Goal: Task Accomplishment & Management: Manage account settings

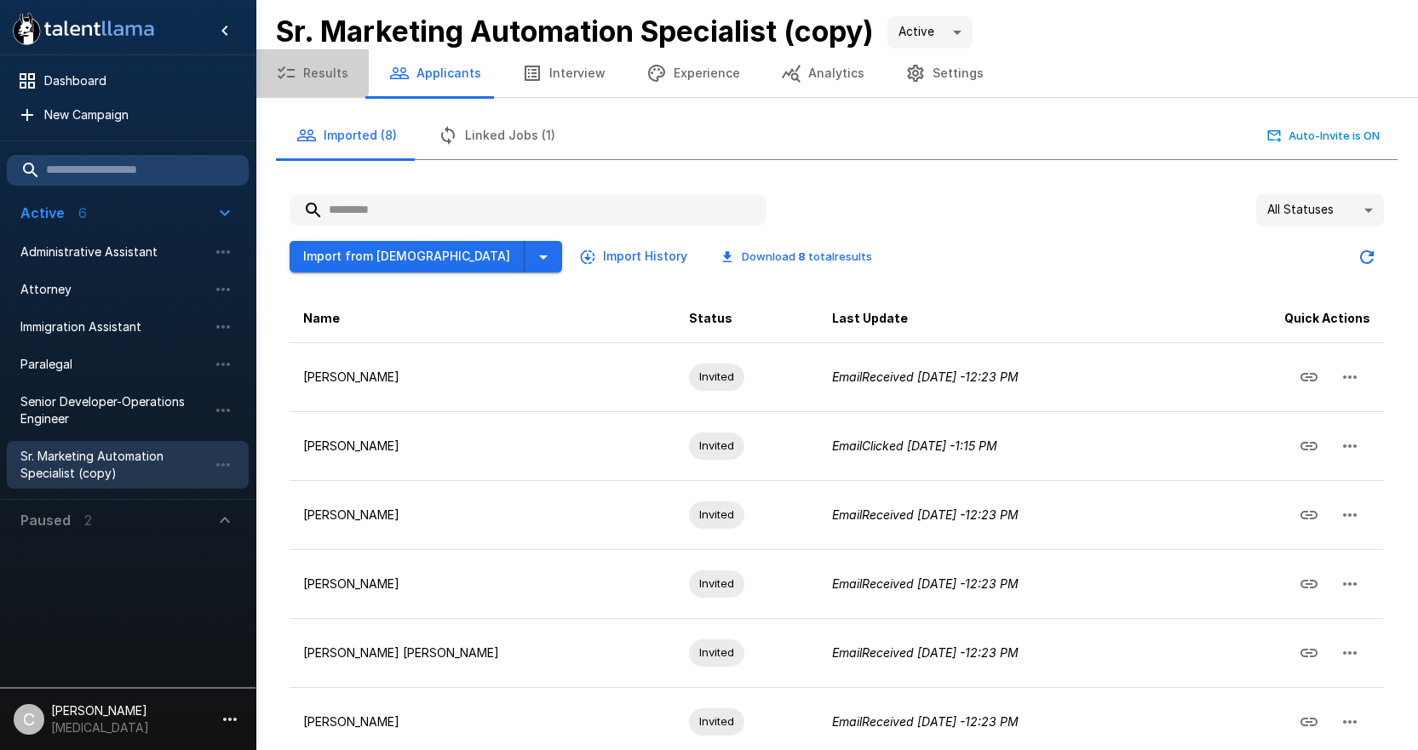
click at [303, 66] on button "Results" at bounding box center [311, 73] width 113 height 48
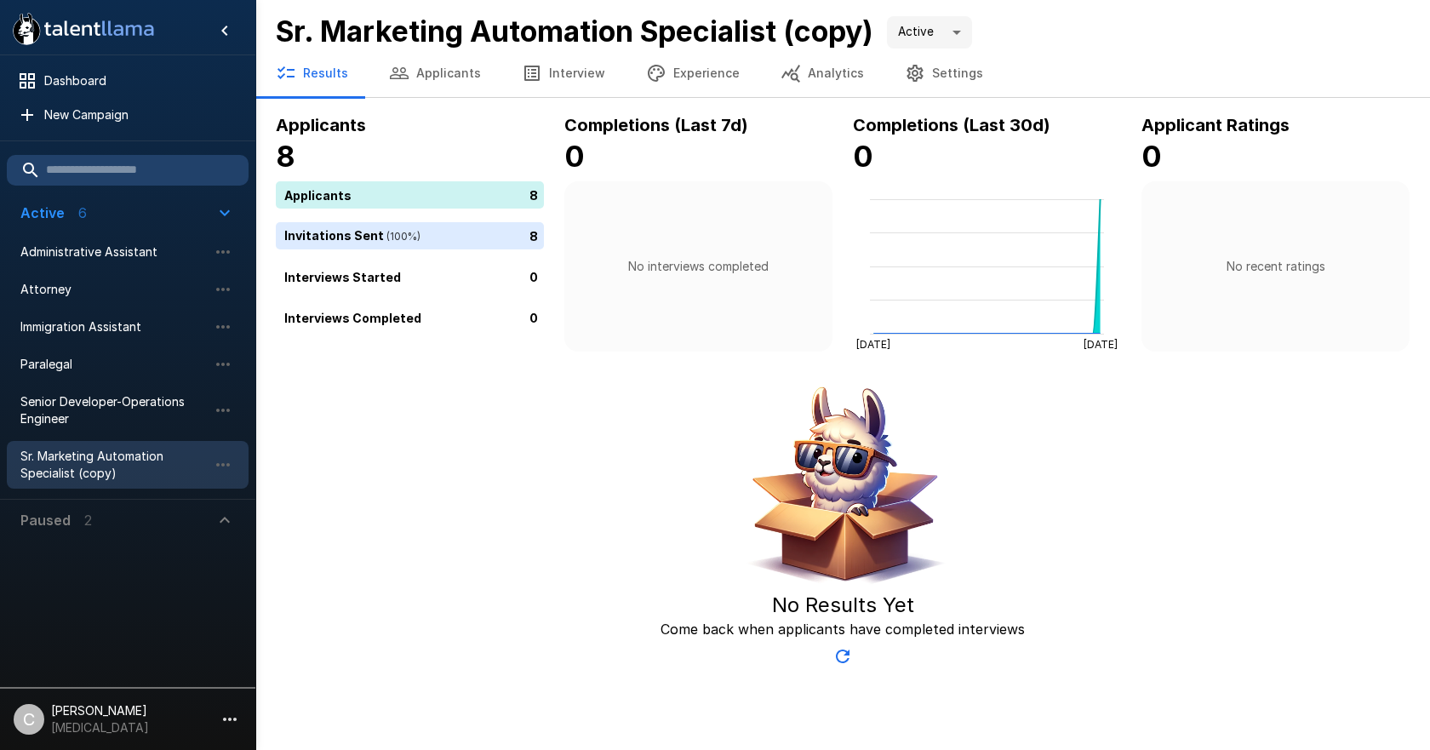
click at [451, 79] on button "Applicants" at bounding box center [435, 73] width 133 height 48
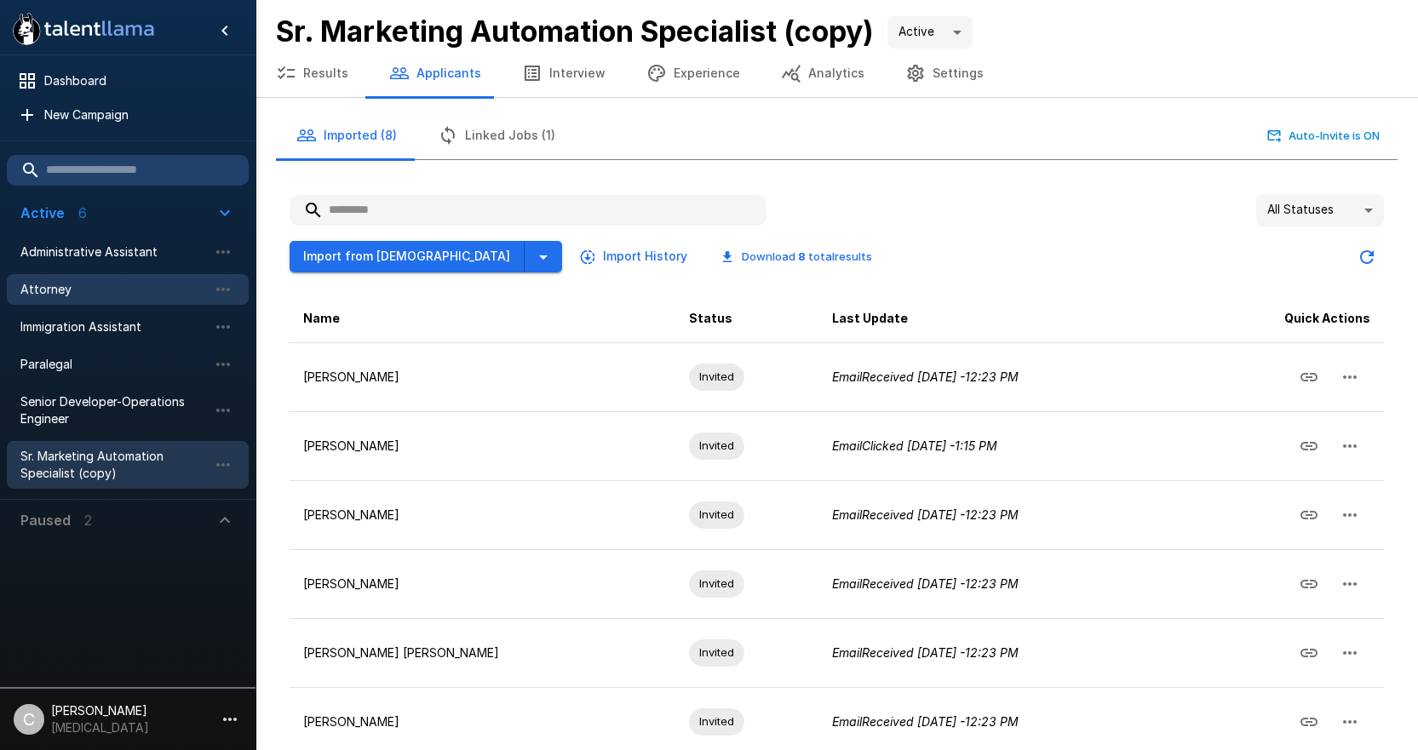
click at [87, 295] on span "Attorney" at bounding box center [113, 289] width 187 height 17
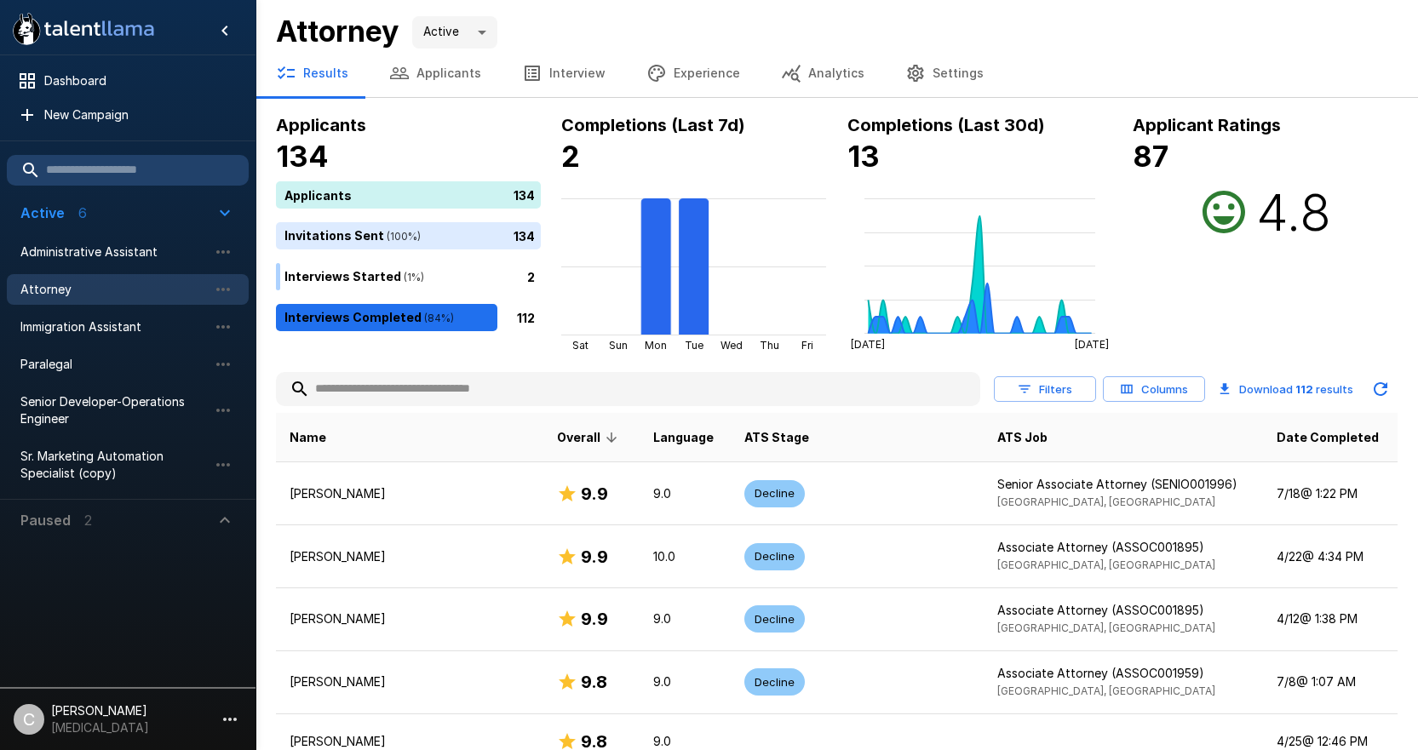
click at [444, 372] on div at bounding box center [628, 389] width 704 height 34
click at [442, 399] on input "text" at bounding box center [628, 389] width 704 height 31
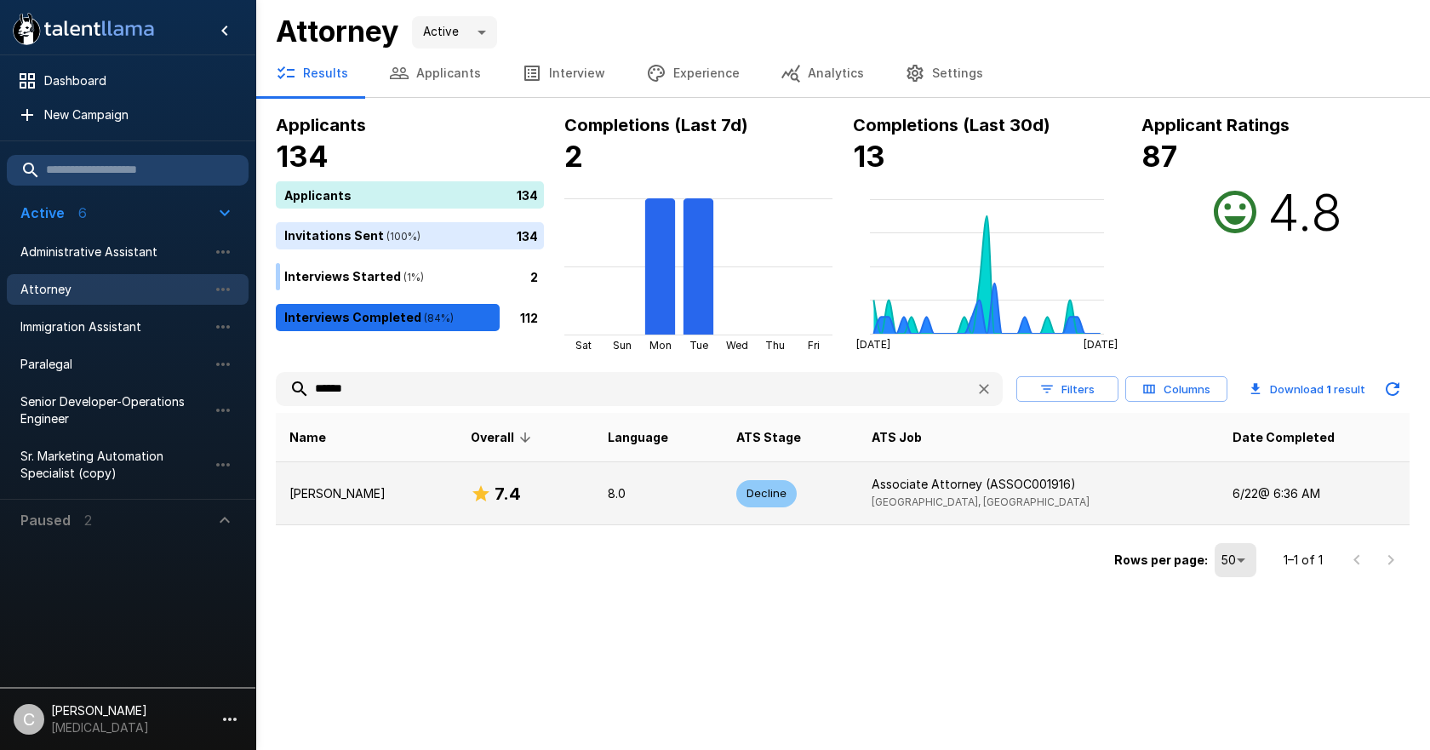
type input "******"
click at [433, 519] on td "[PERSON_NAME]" at bounding box center [366, 493] width 181 height 63
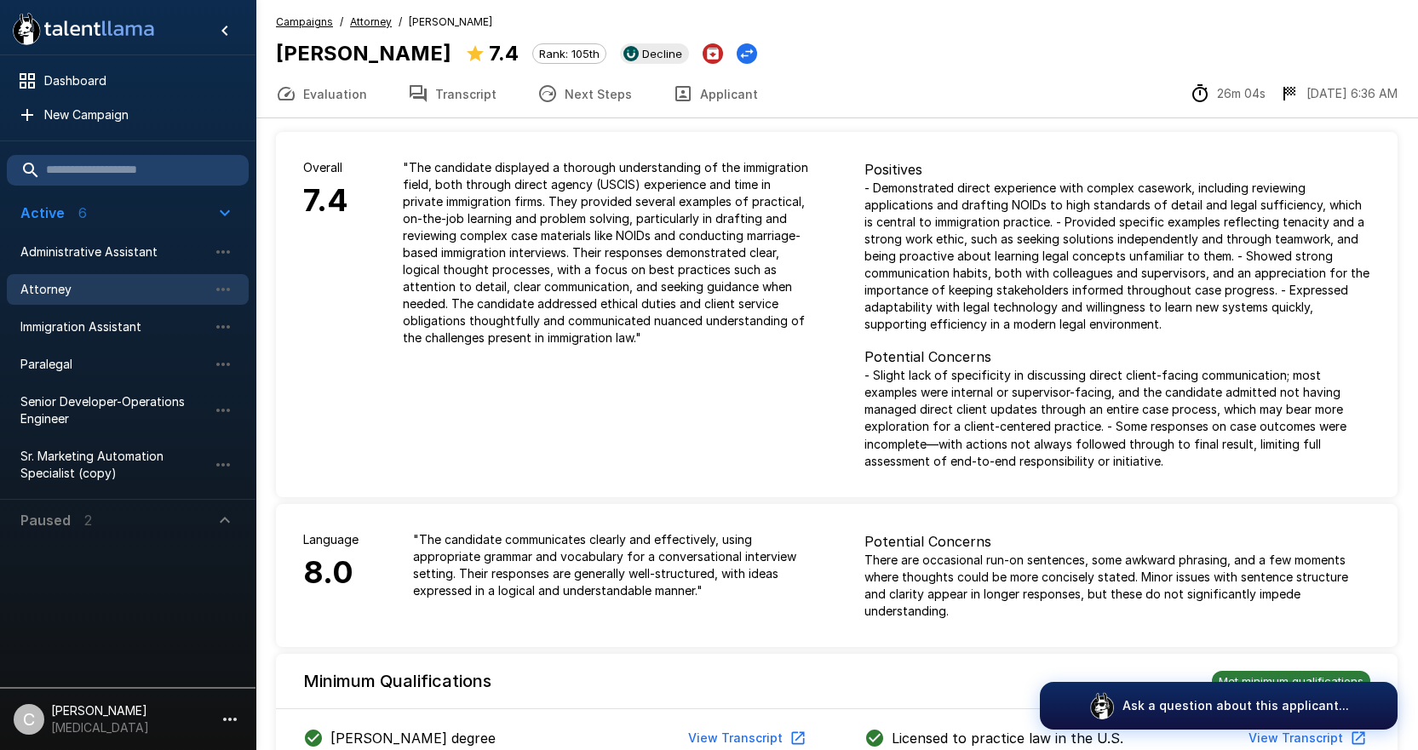
drag, startPoint x: 697, startPoint y: 294, endPoint x: 539, endPoint y: 310, distance: 159.2
click at [539, 310] on p "" The candidate displayed a thorough understanding of the immigration field, bo…" at bounding box center [606, 252] width 407 height 187
click at [424, 96] on button "Transcript" at bounding box center [451, 94] width 129 height 48
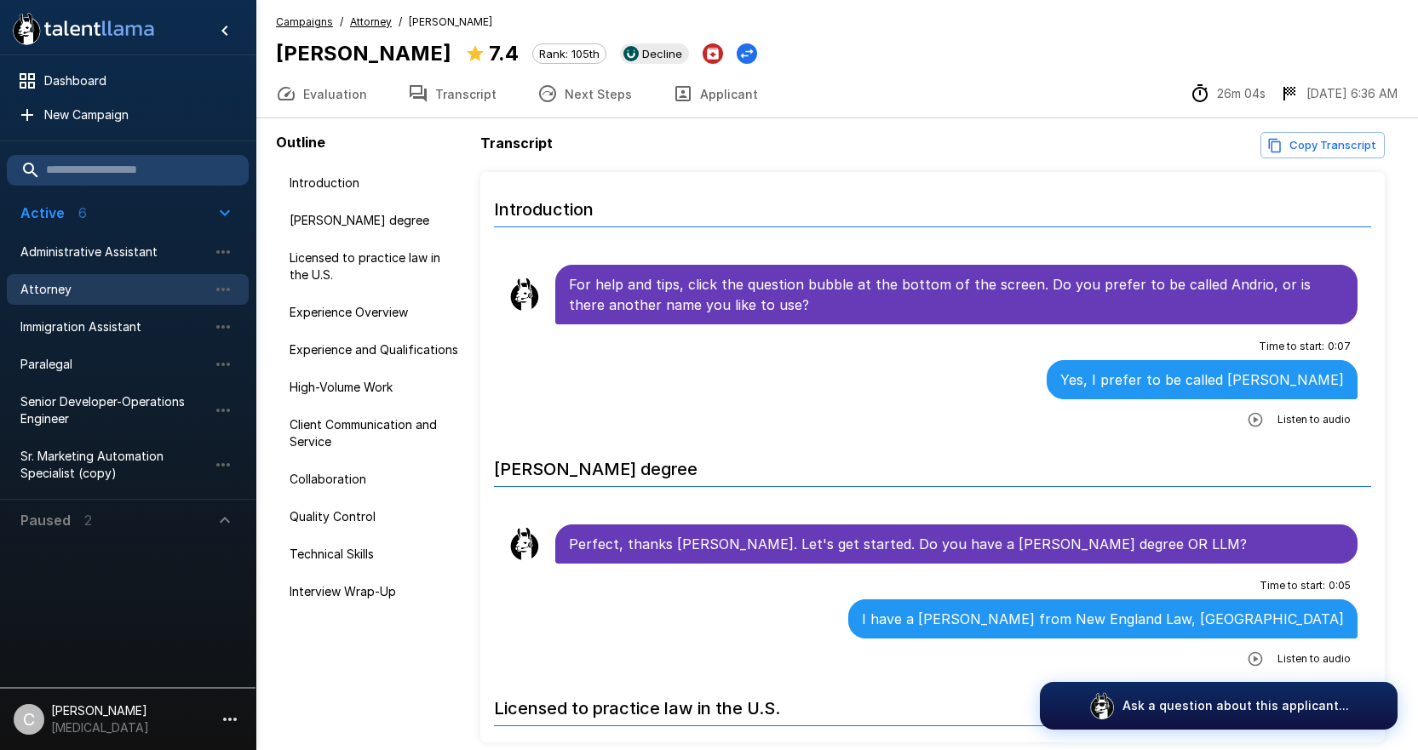
click at [551, 104] on button "Next Steps" at bounding box center [584, 94] width 135 height 48
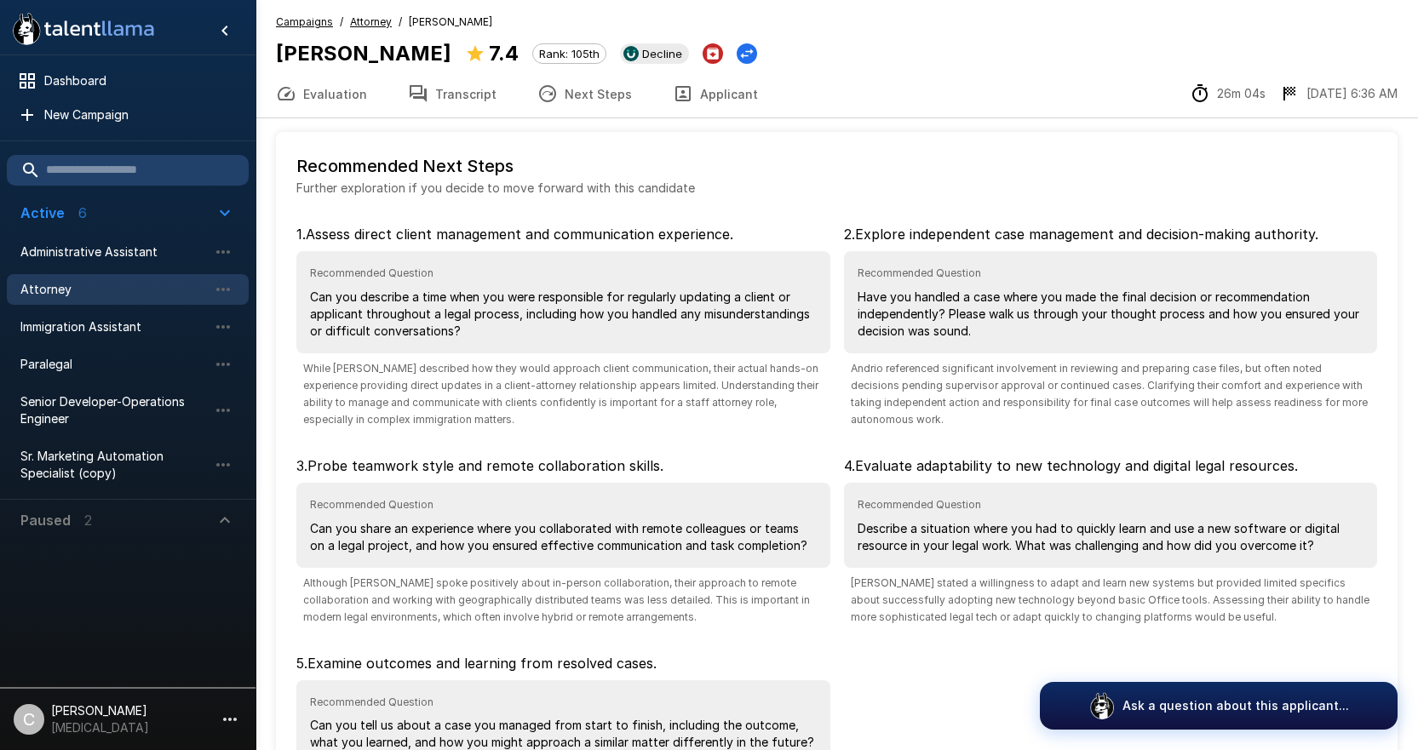
click at [470, 102] on button "Transcript" at bounding box center [451, 94] width 129 height 48
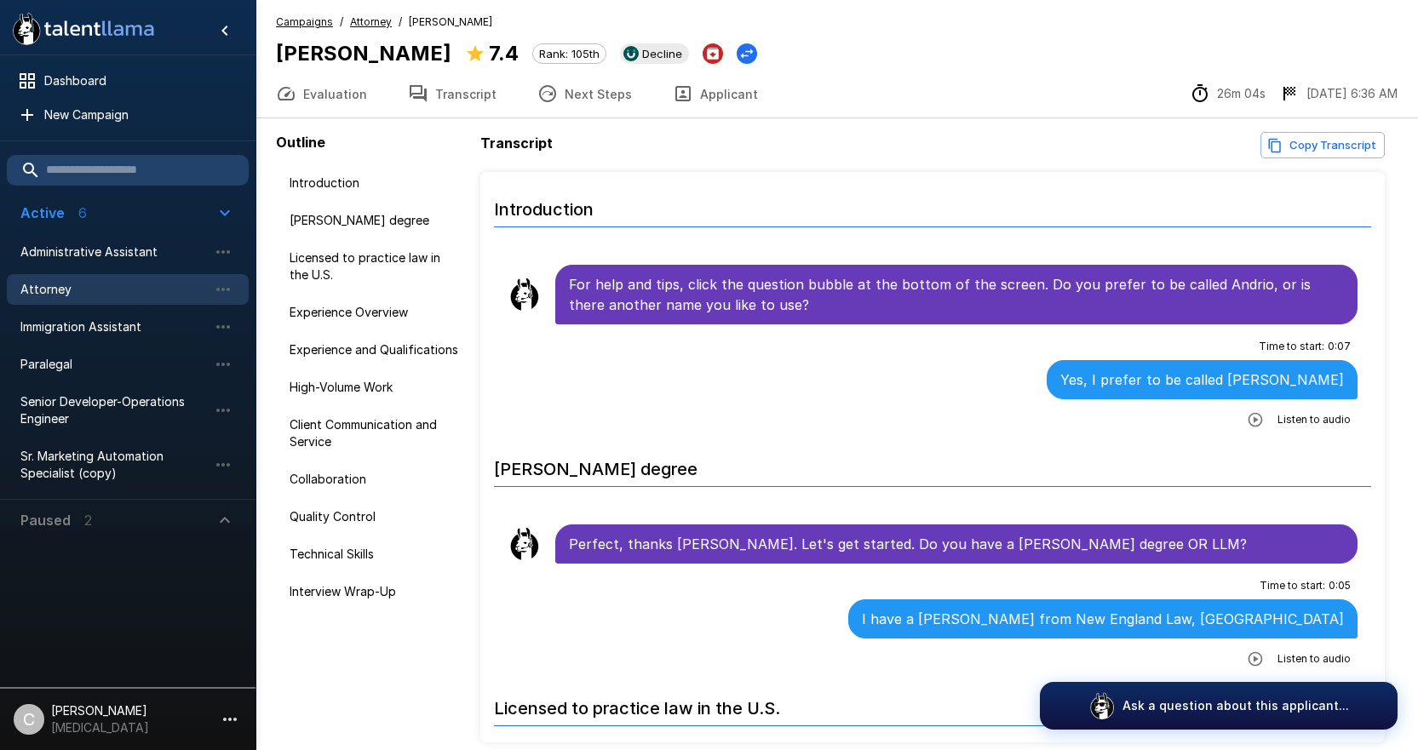
click at [1290, 144] on button "Copy Transcript" at bounding box center [1322, 145] width 124 height 26
drag, startPoint x: 280, startPoint y: 53, endPoint x: 416, endPoint y: 67, distance: 137.0
click at [416, 67] on h5 "[PERSON_NAME]" at bounding box center [363, 53] width 175 height 27
copy b "[PERSON_NAME]"
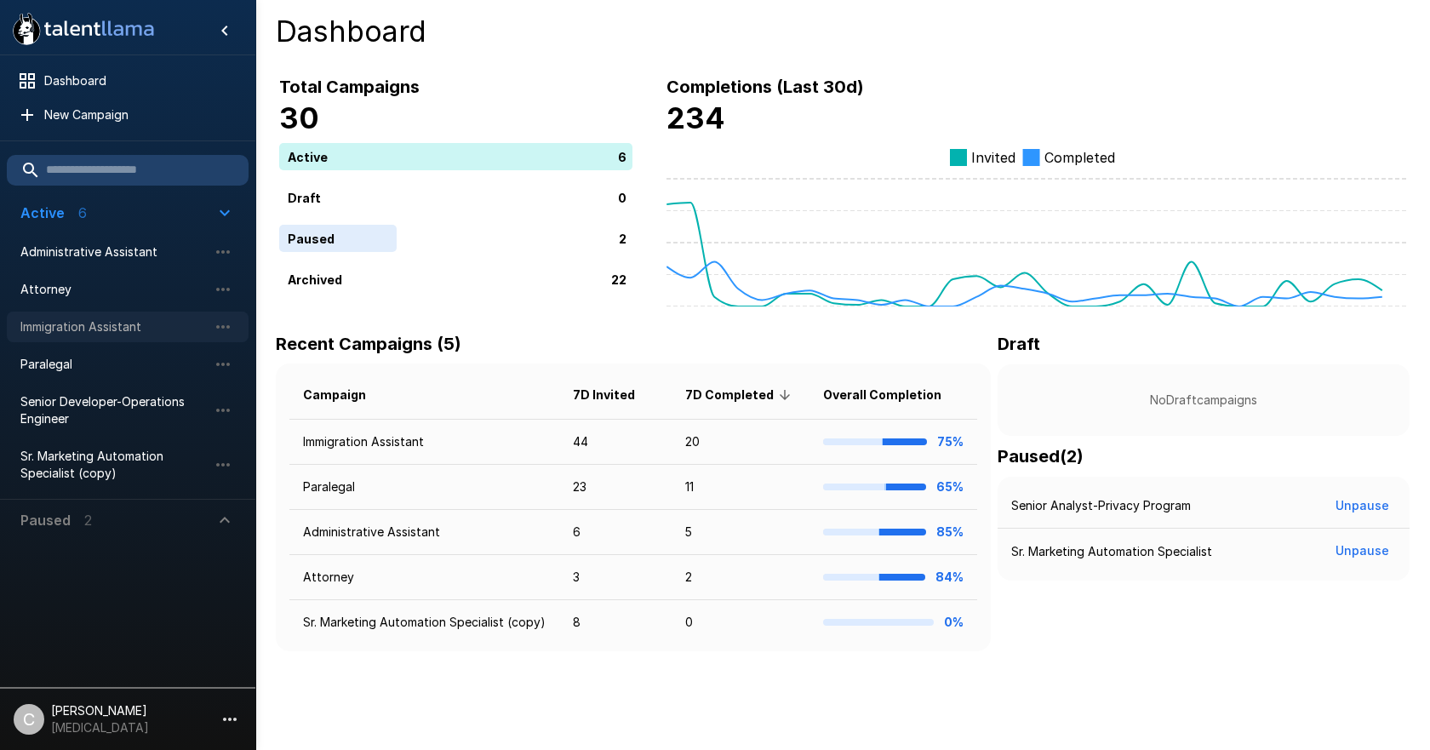
click at [131, 336] on div "Immigration Assistant" at bounding box center [128, 327] width 242 height 31
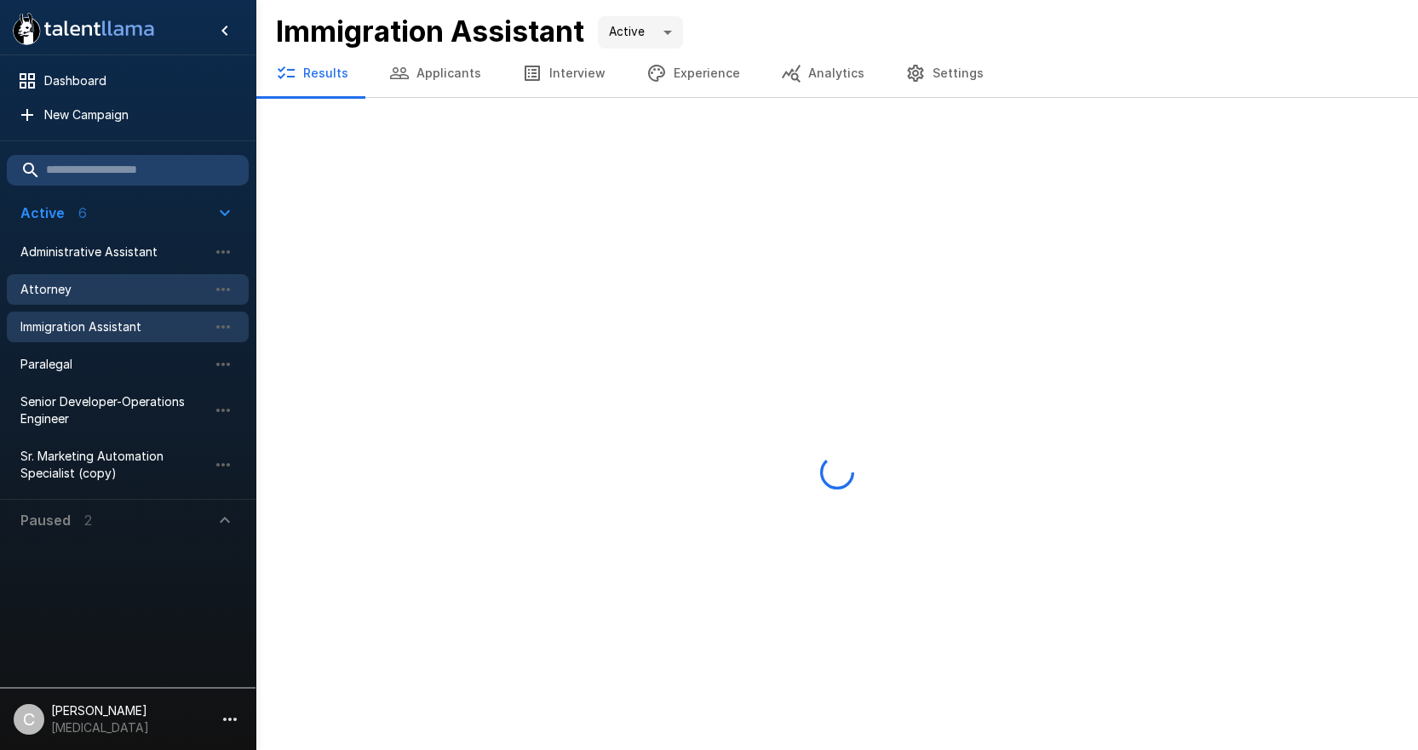
click at [116, 285] on span "Attorney" at bounding box center [113, 289] width 187 height 17
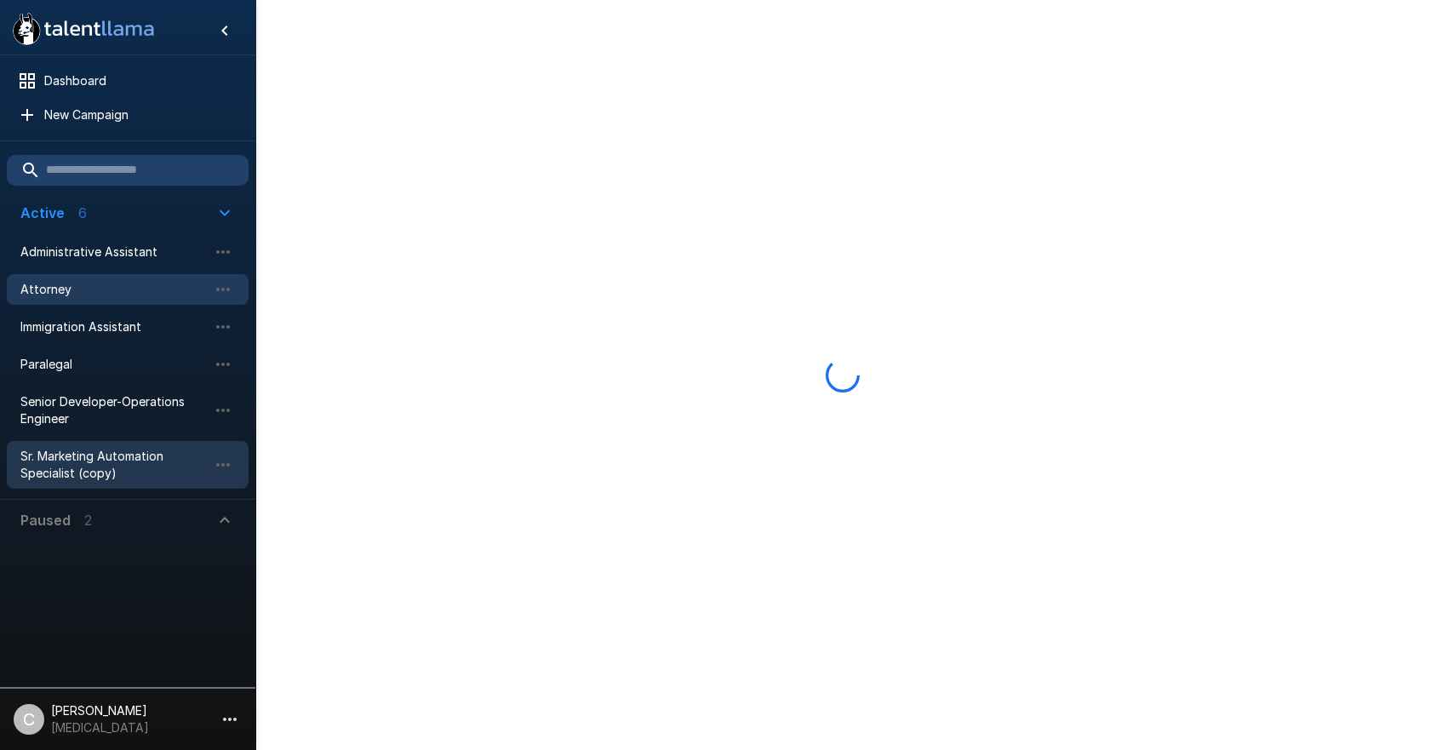
click at [79, 461] on span "Sr. Marketing Automation Specialist (copy)" at bounding box center [113, 465] width 187 height 34
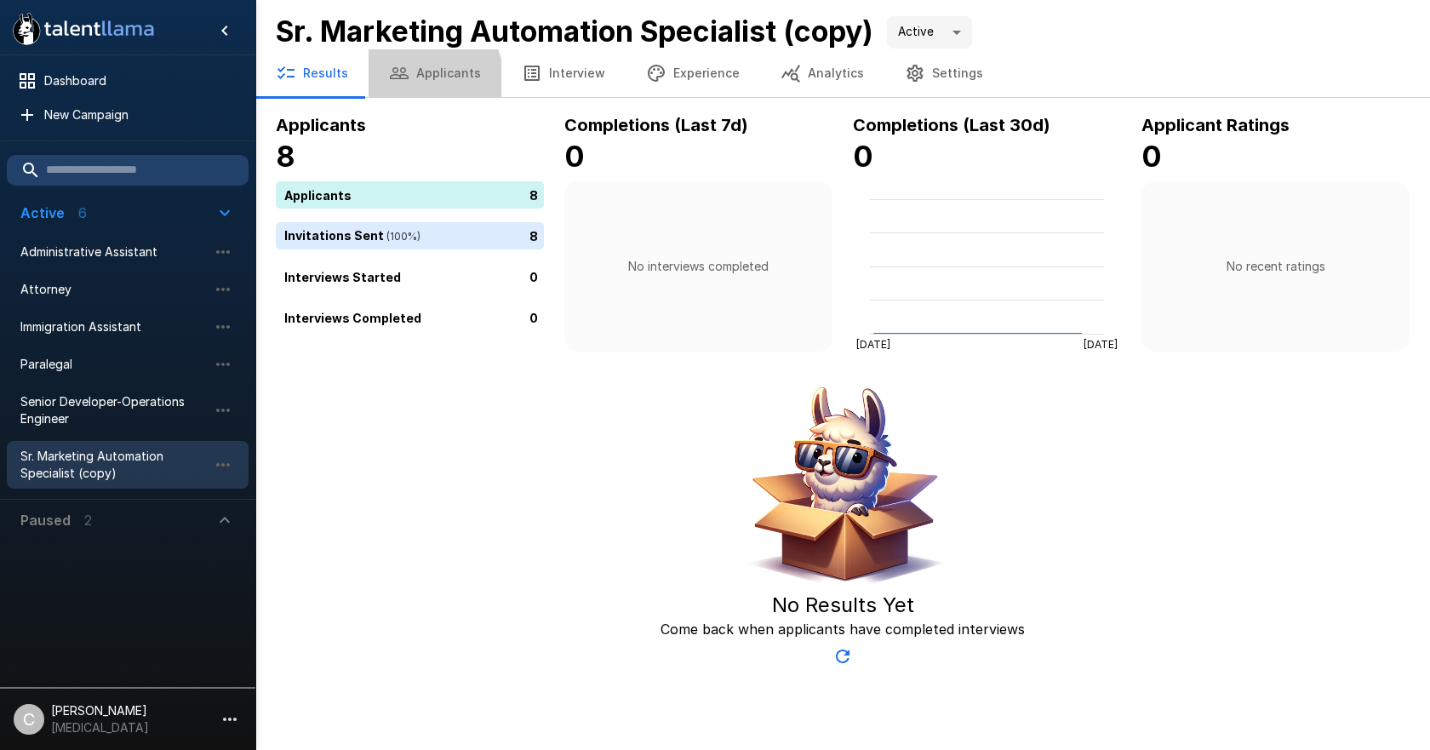
click at [421, 82] on button "Applicants" at bounding box center [435, 73] width 133 height 48
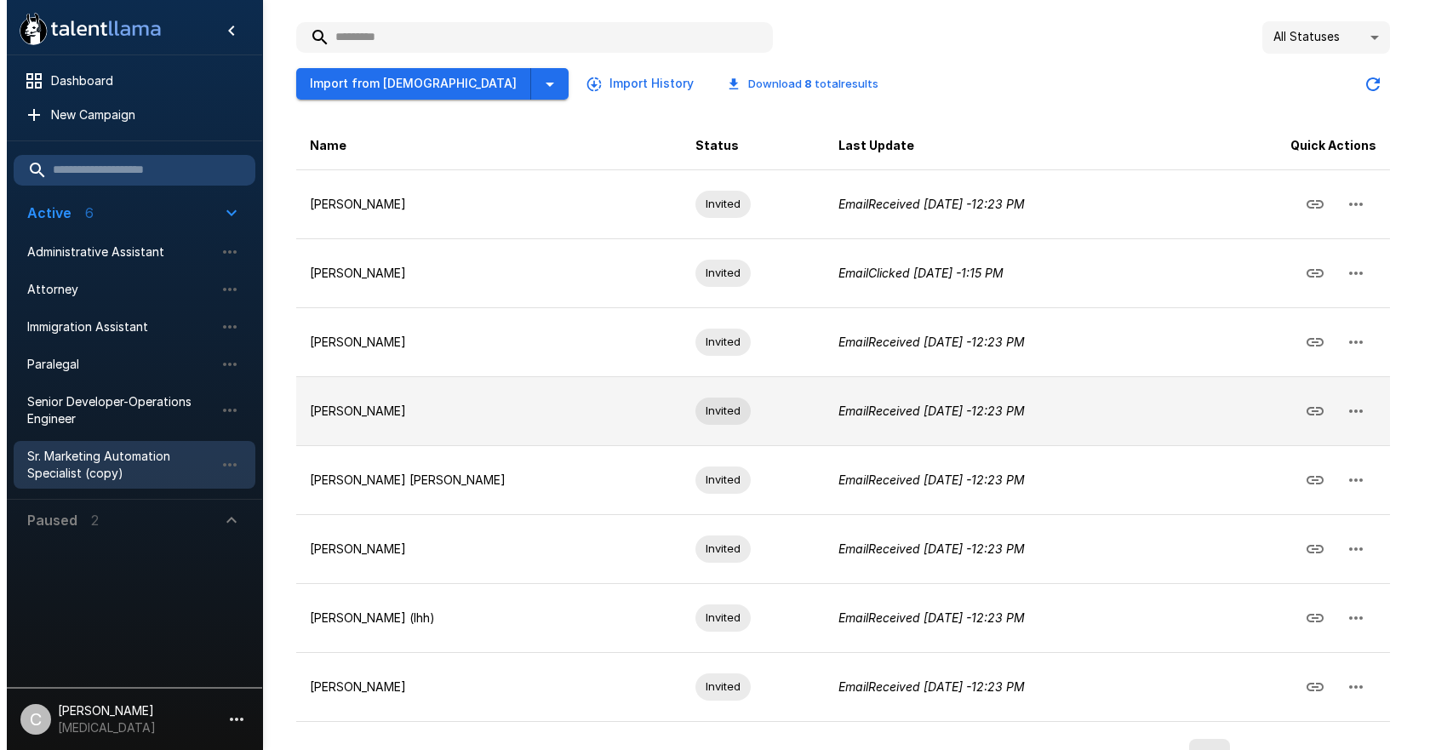
scroll to position [215, 0]
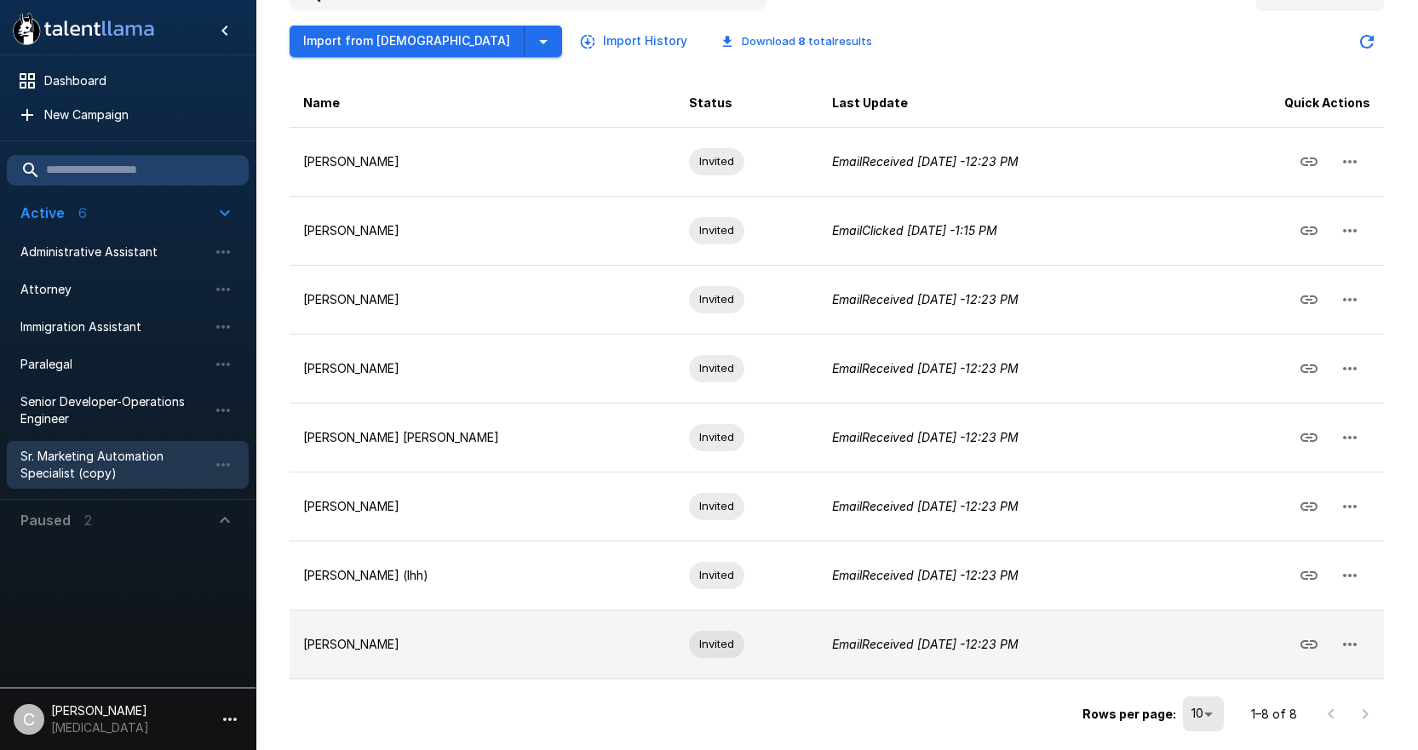
click at [1351, 649] on icon "button" at bounding box center [1349, 644] width 20 height 20
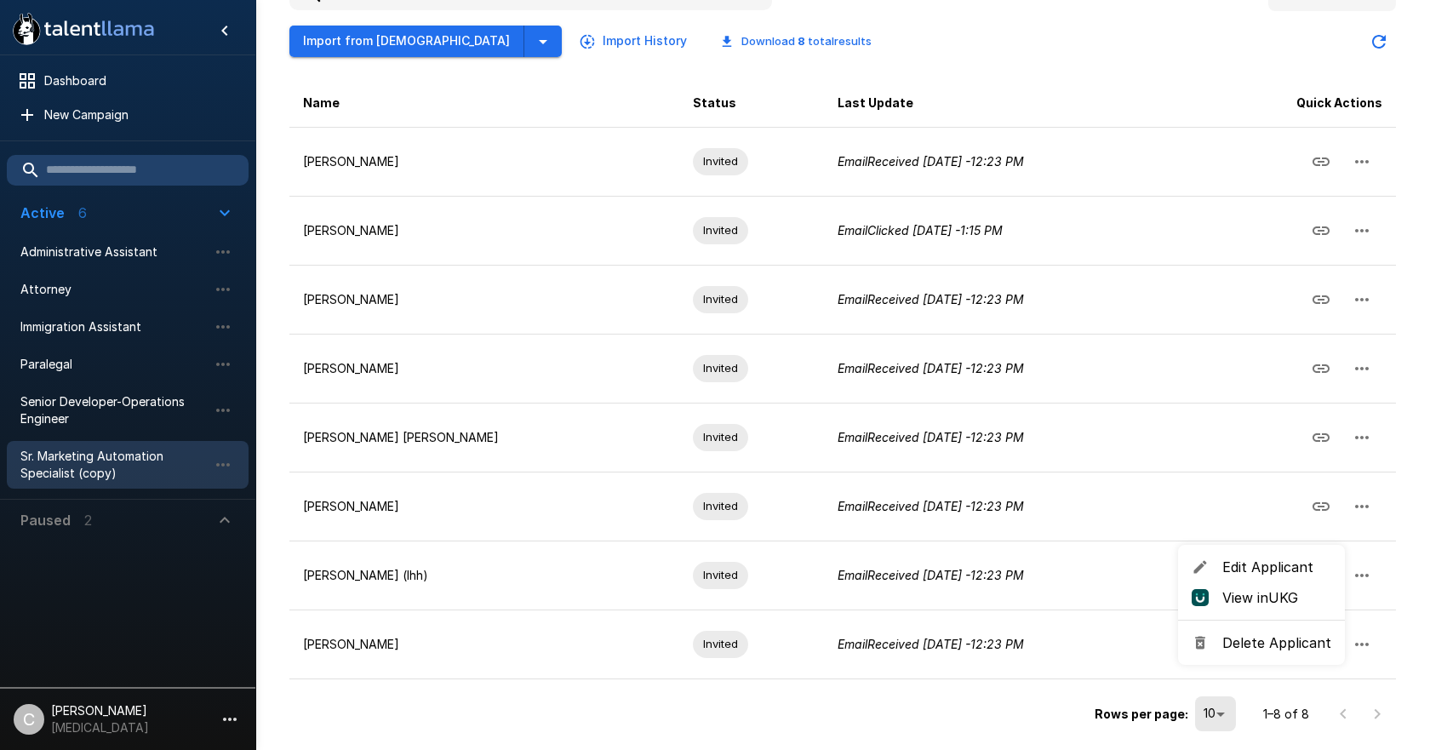
click at [1331, 645] on li "Delete Applicant" at bounding box center [1261, 643] width 167 height 31
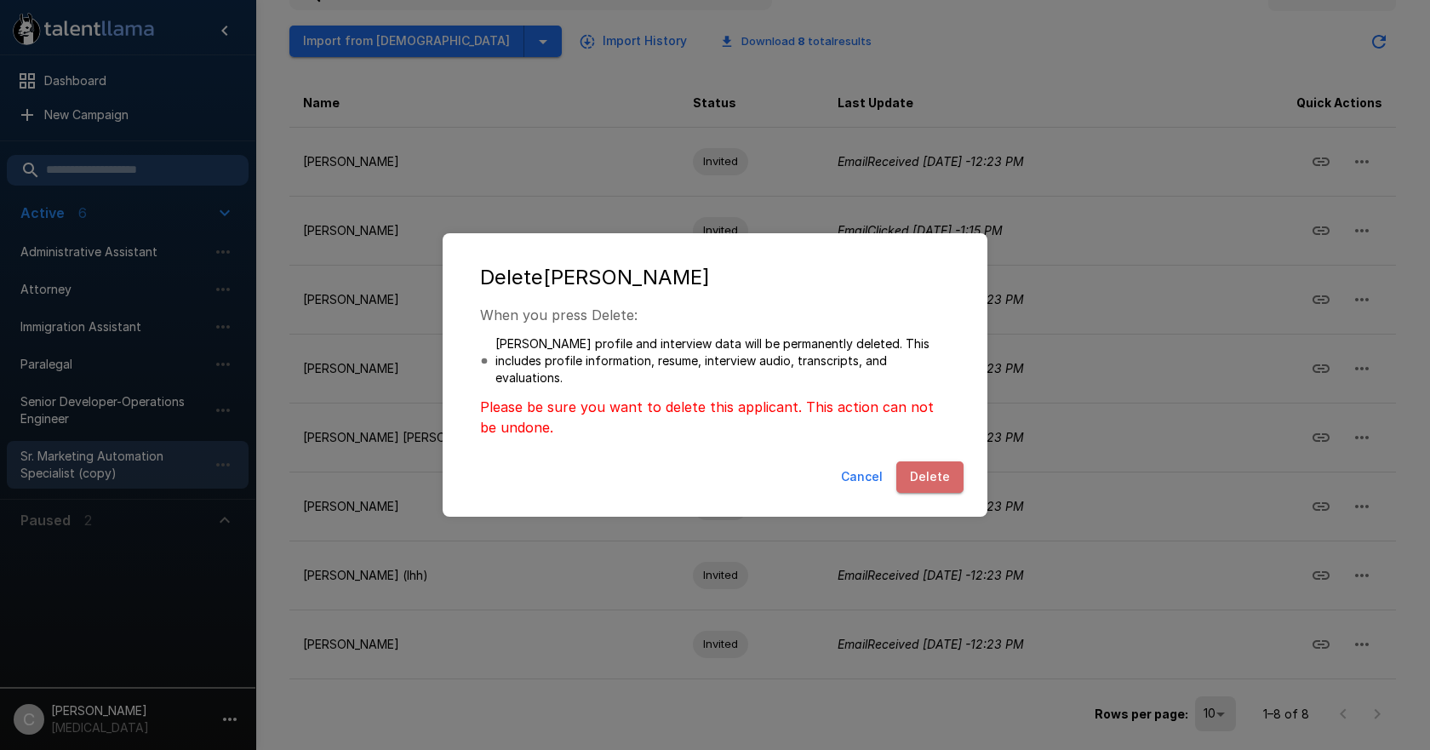
click at [937, 478] on button "Delete" at bounding box center [930, 477] width 67 height 32
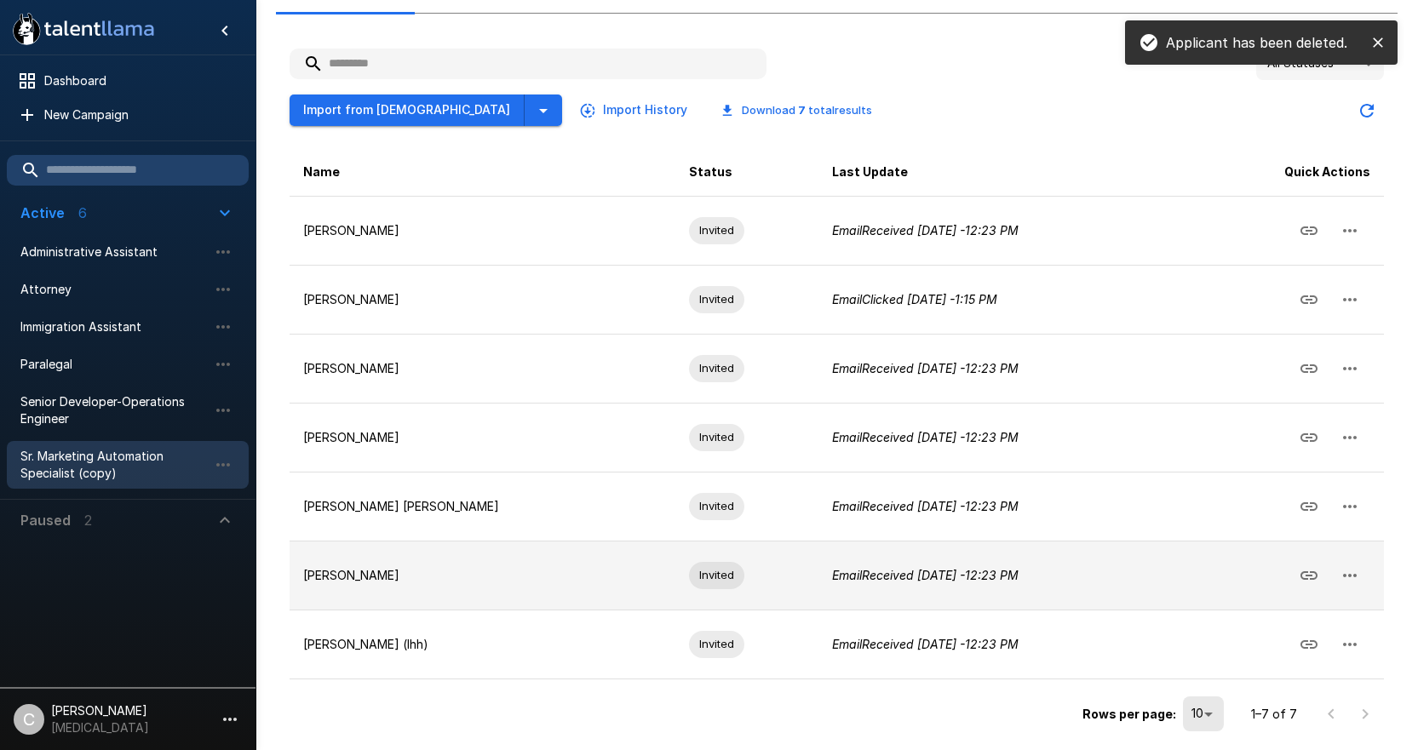
click at [1356, 579] on icon "button" at bounding box center [1349, 575] width 20 height 20
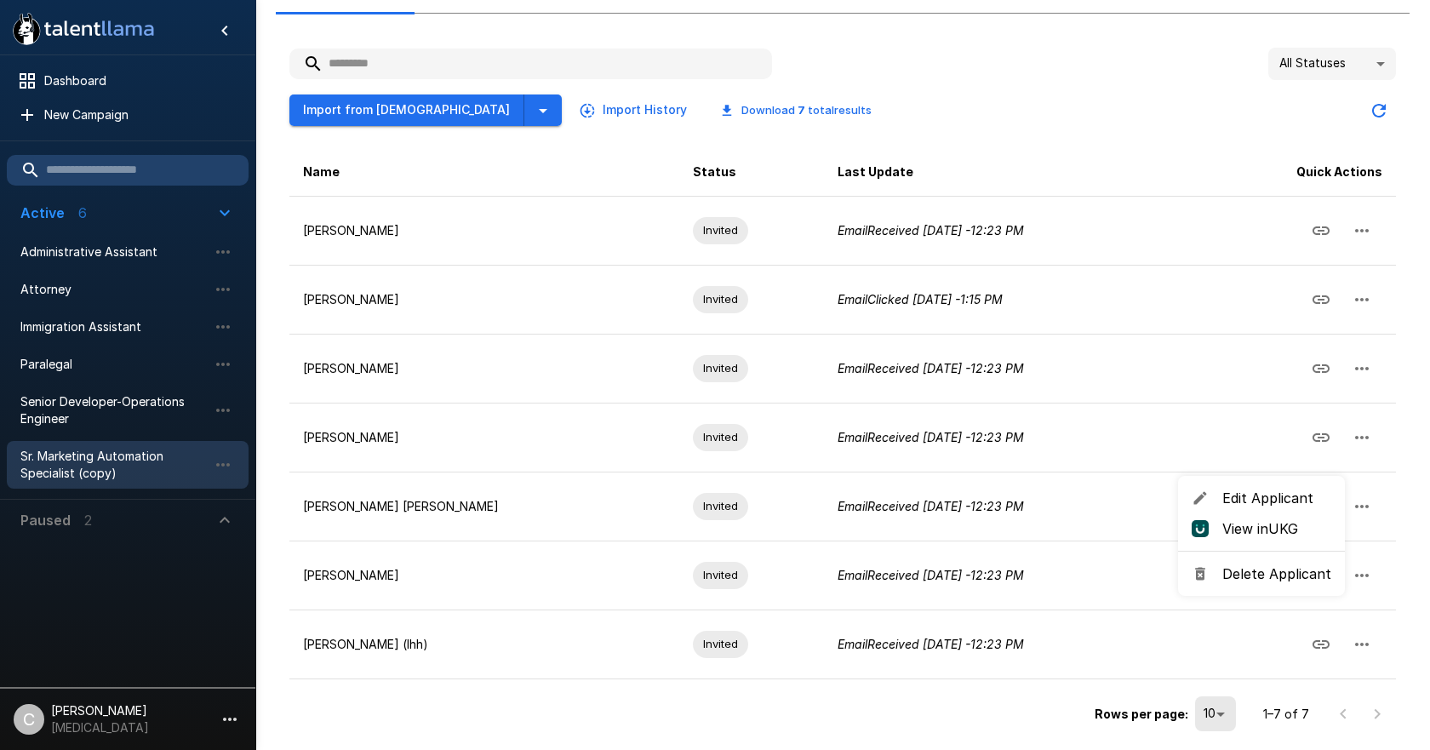
click at [1283, 575] on span "Delete Applicant" at bounding box center [1277, 574] width 109 height 20
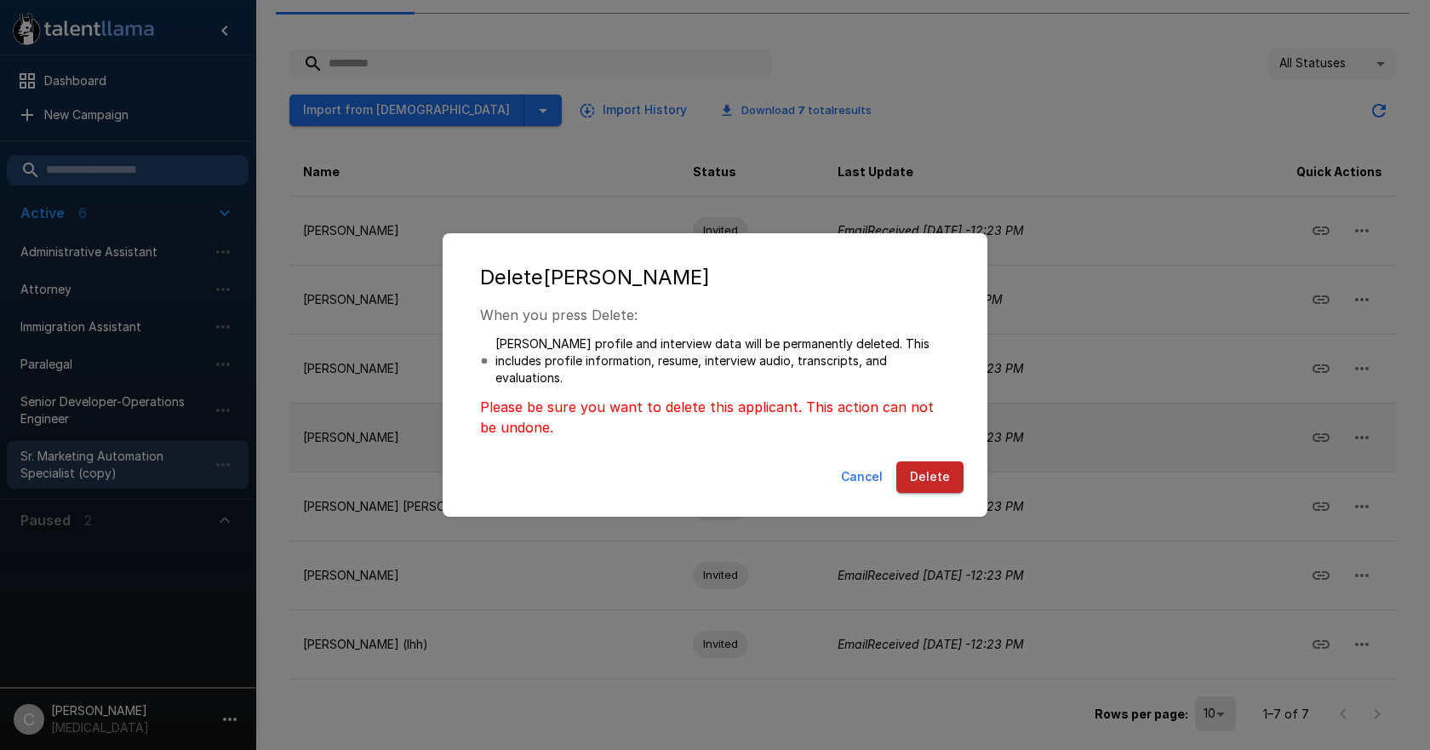
click at [923, 480] on button "Delete" at bounding box center [930, 477] width 67 height 32
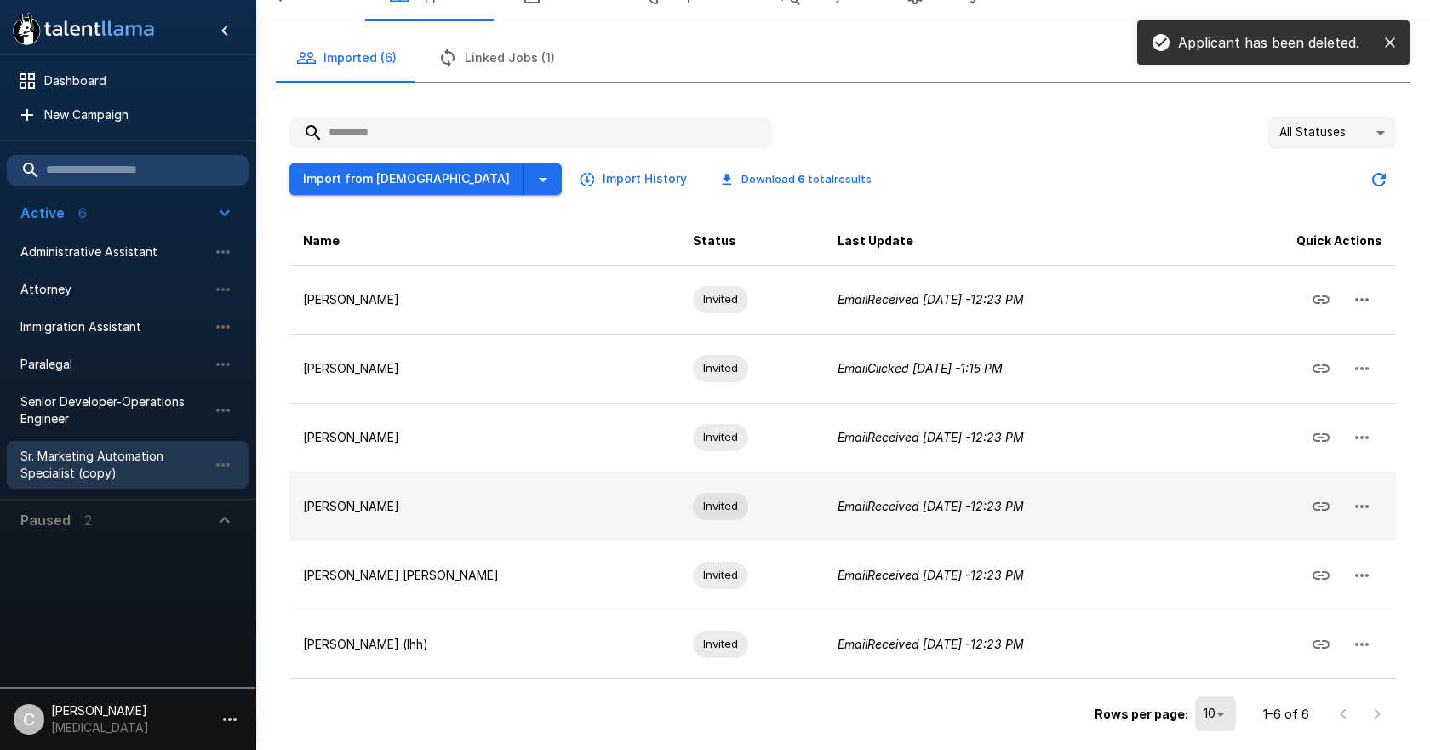
scroll to position [77, 0]
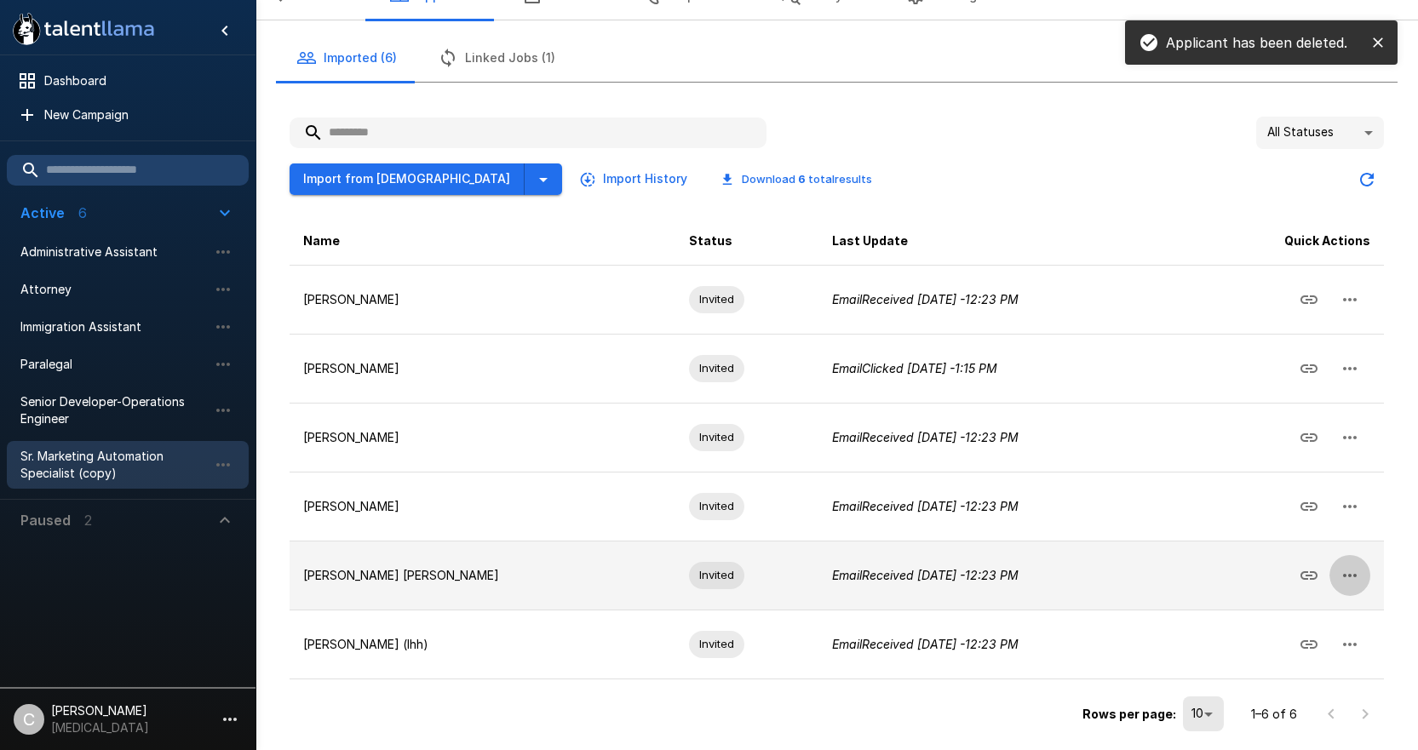
click at [1355, 576] on icon "button" at bounding box center [1350, 575] width 14 height 3
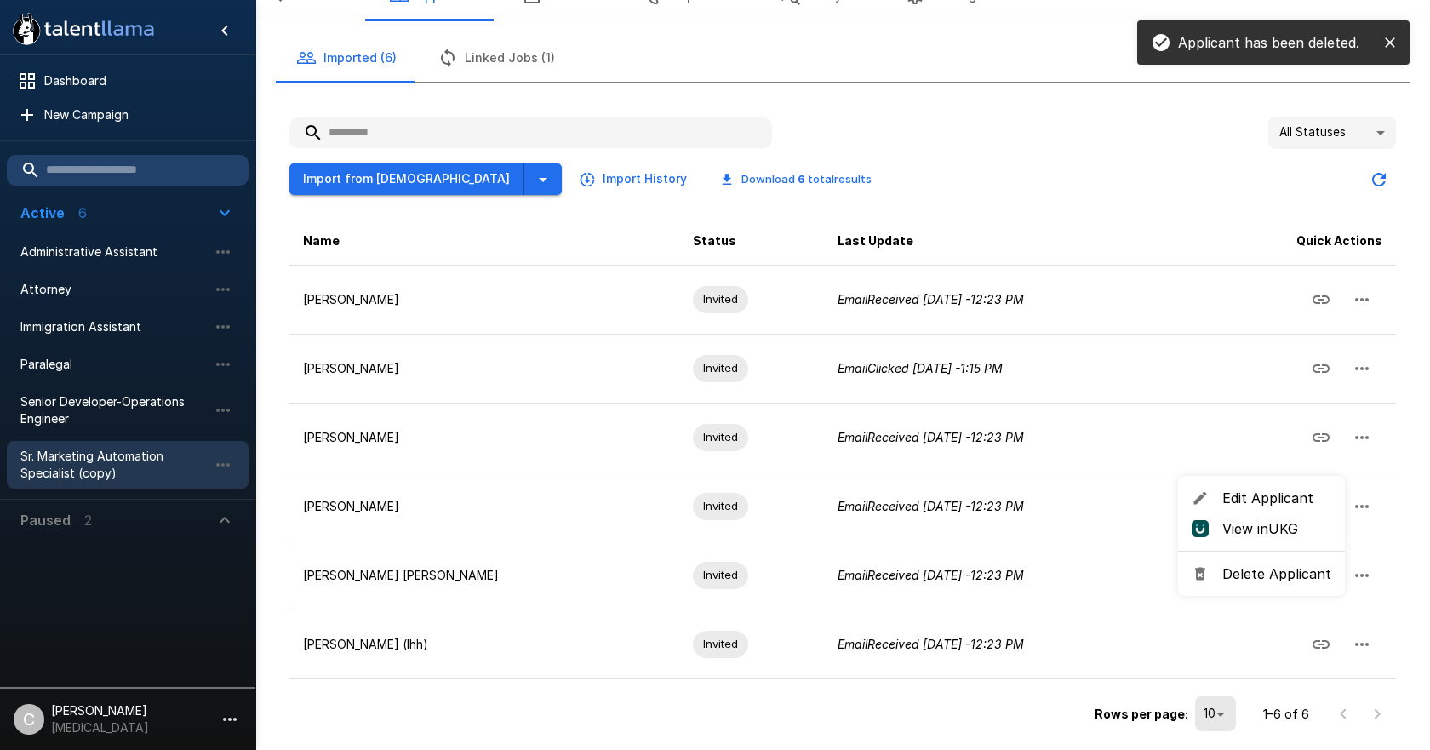
click at [1248, 567] on span "Delete Applicant" at bounding box center [1277, 574] width 109 height 20
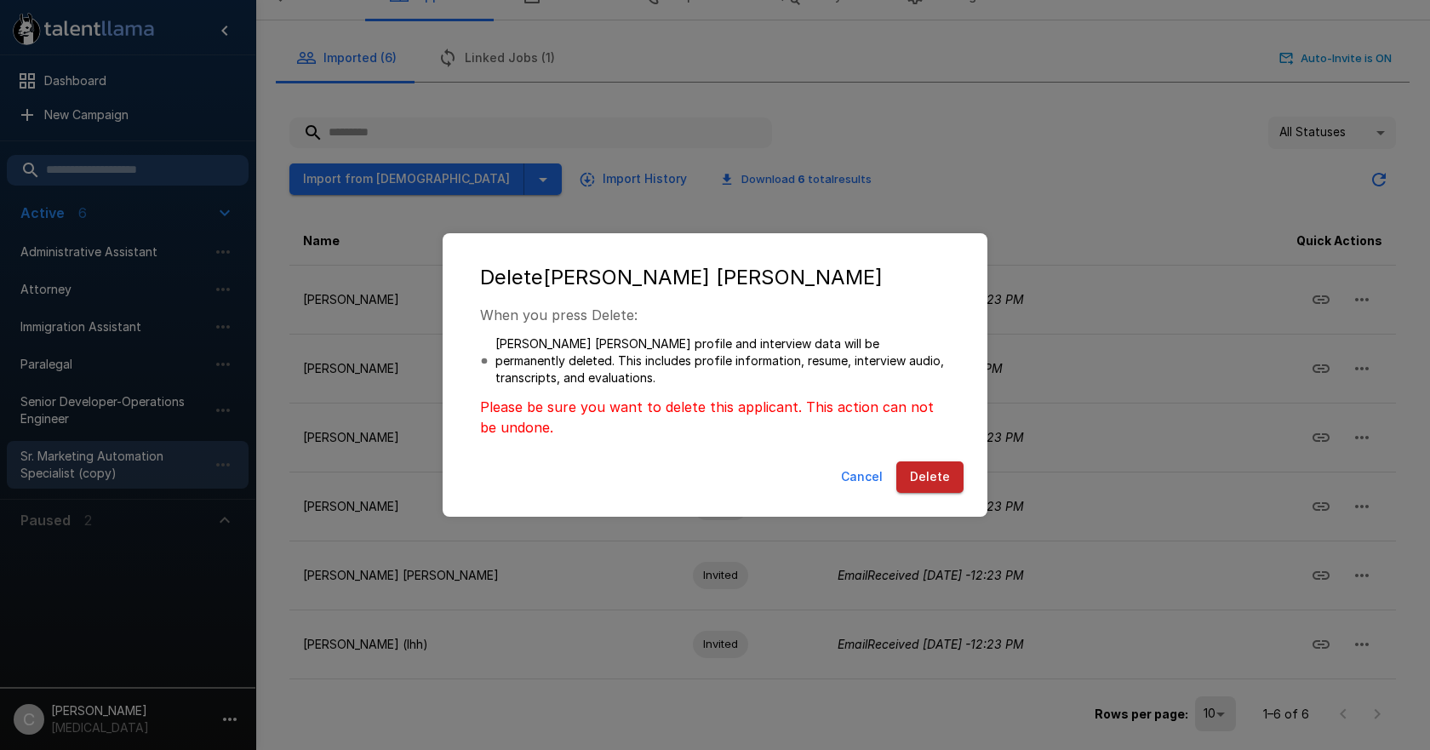
click at [913, 476] on button "Delete" at bounding box center [930, 477] width 67 height 32
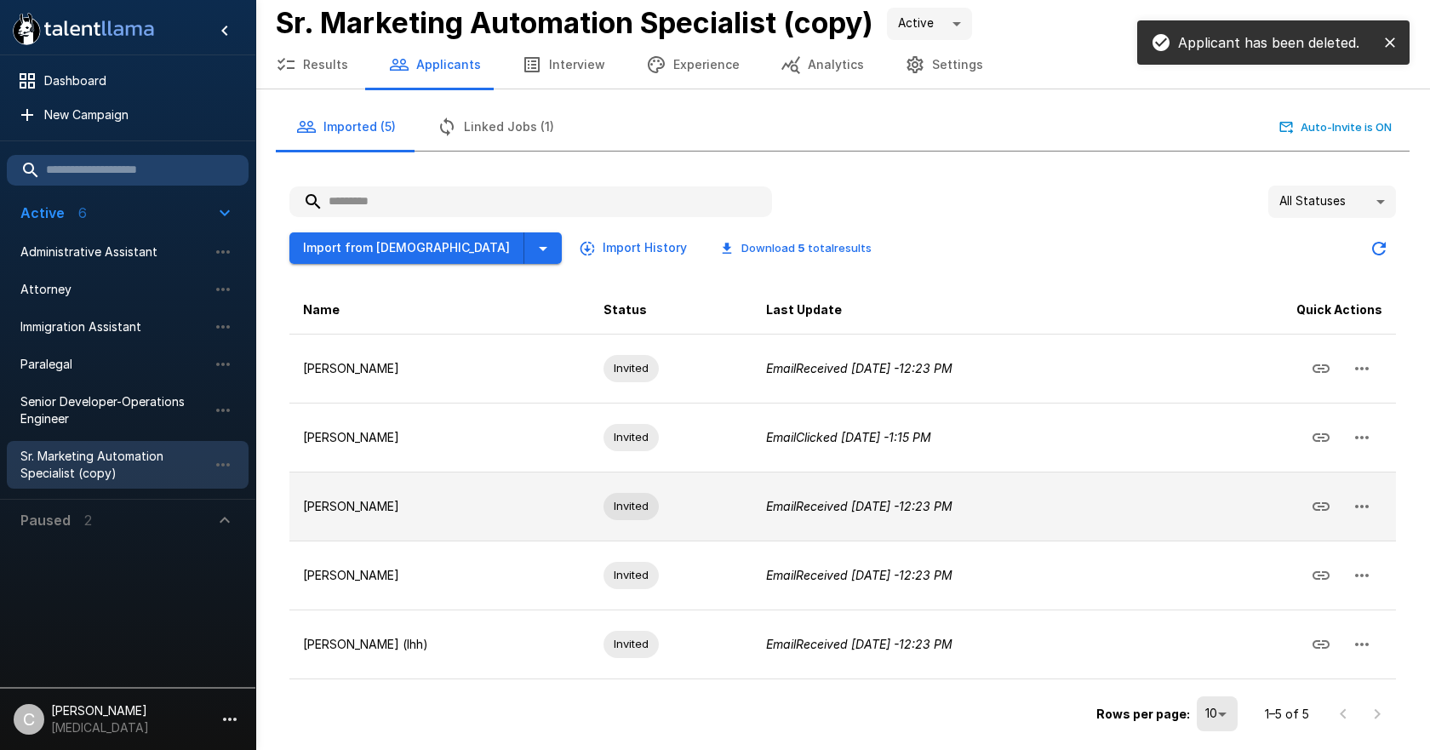
scroll to position [9, 0]
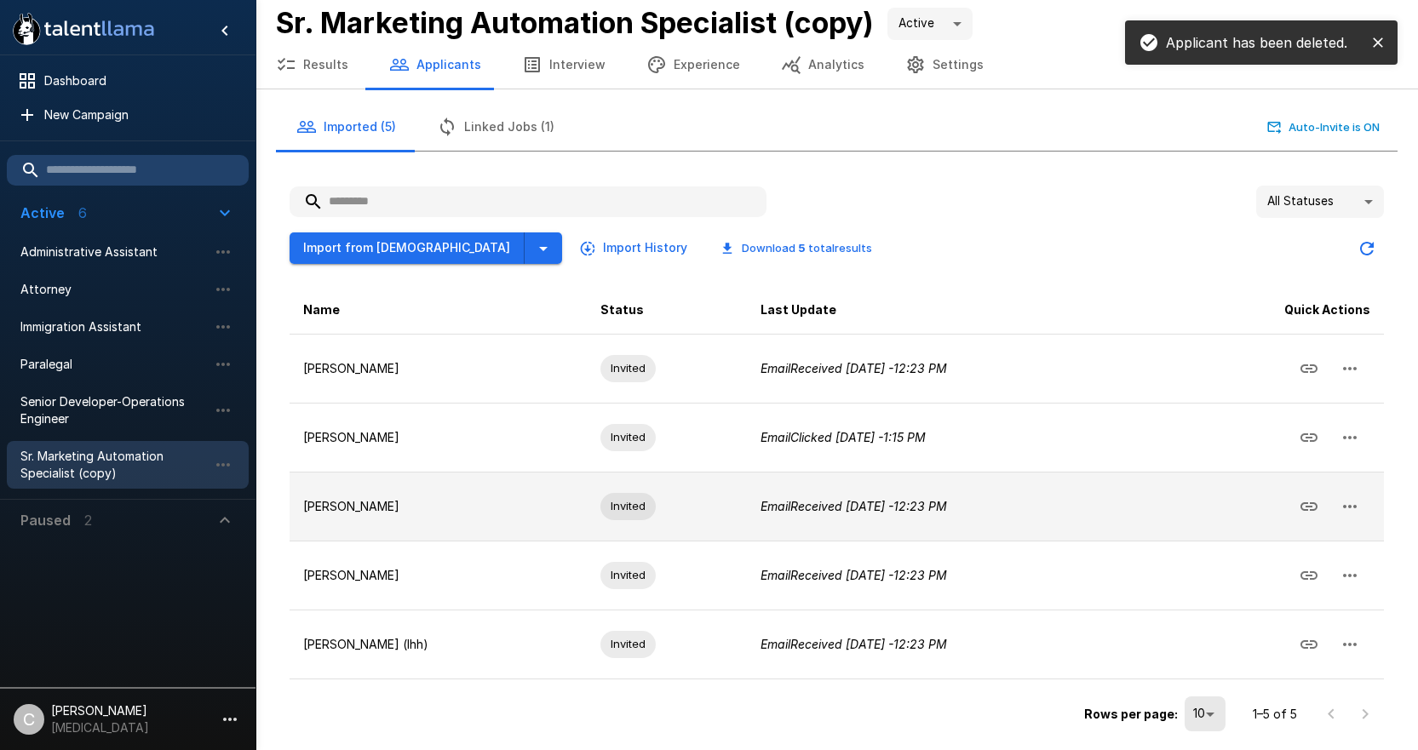
click at [1353, 516] on icon "button" at bounding box center [1349, 506] width 20 height 20
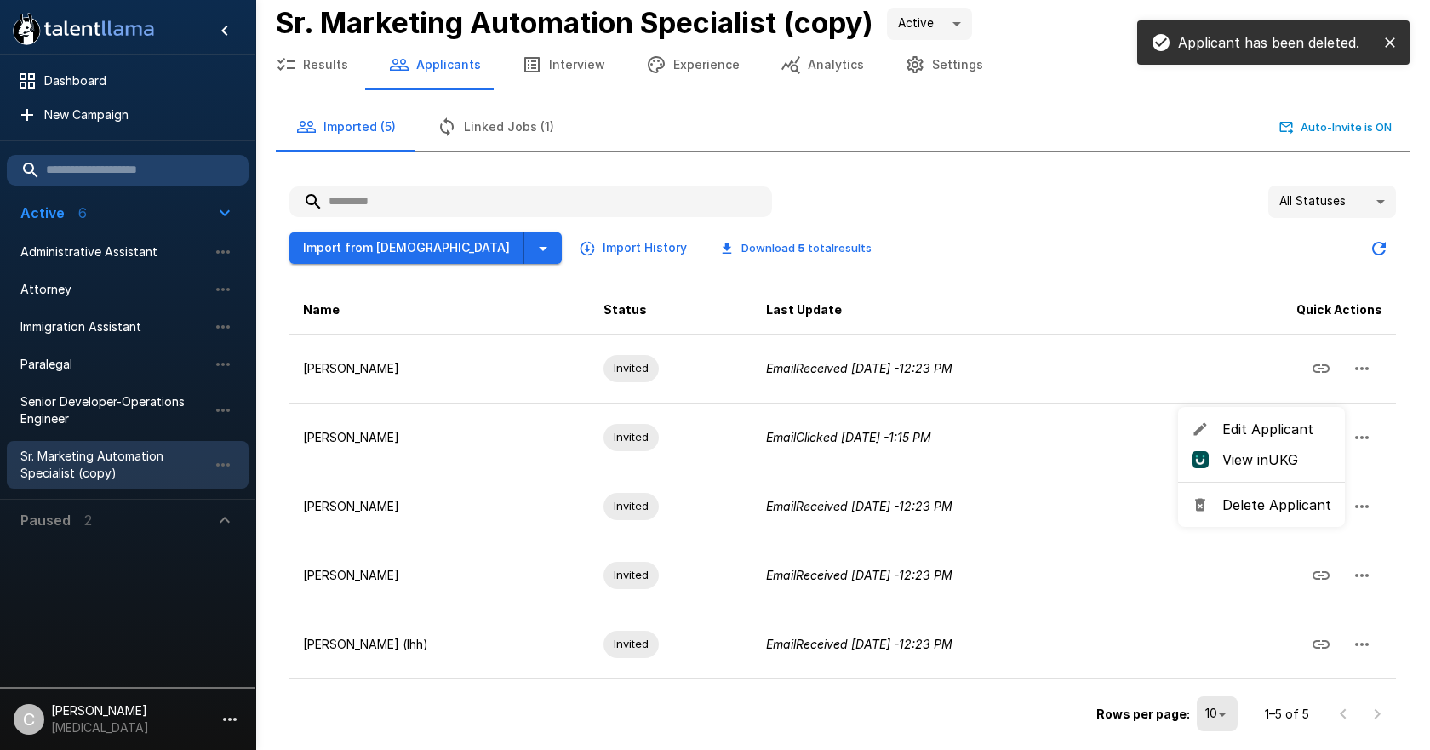
click at [1297, 506] on span "Delete Applicant" at bounding box center [1277, 505] width 109 height 20
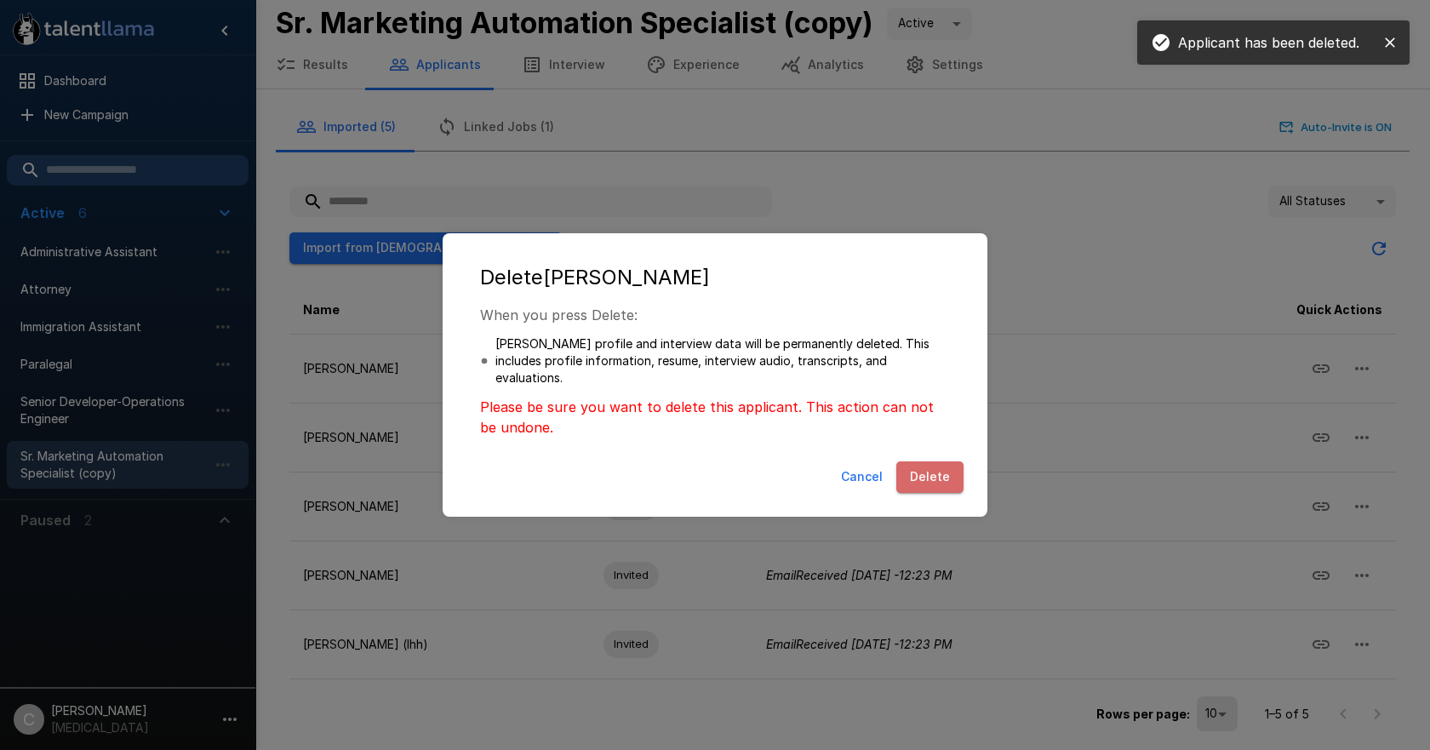
drag, startPoint x: 933, startPoint y: 479, endPoint x: 1006, endPoint y: 470, distance: 73.0
click at [932, 479] on button "Delete" at bounding box center [930, 477] width 67 height 32
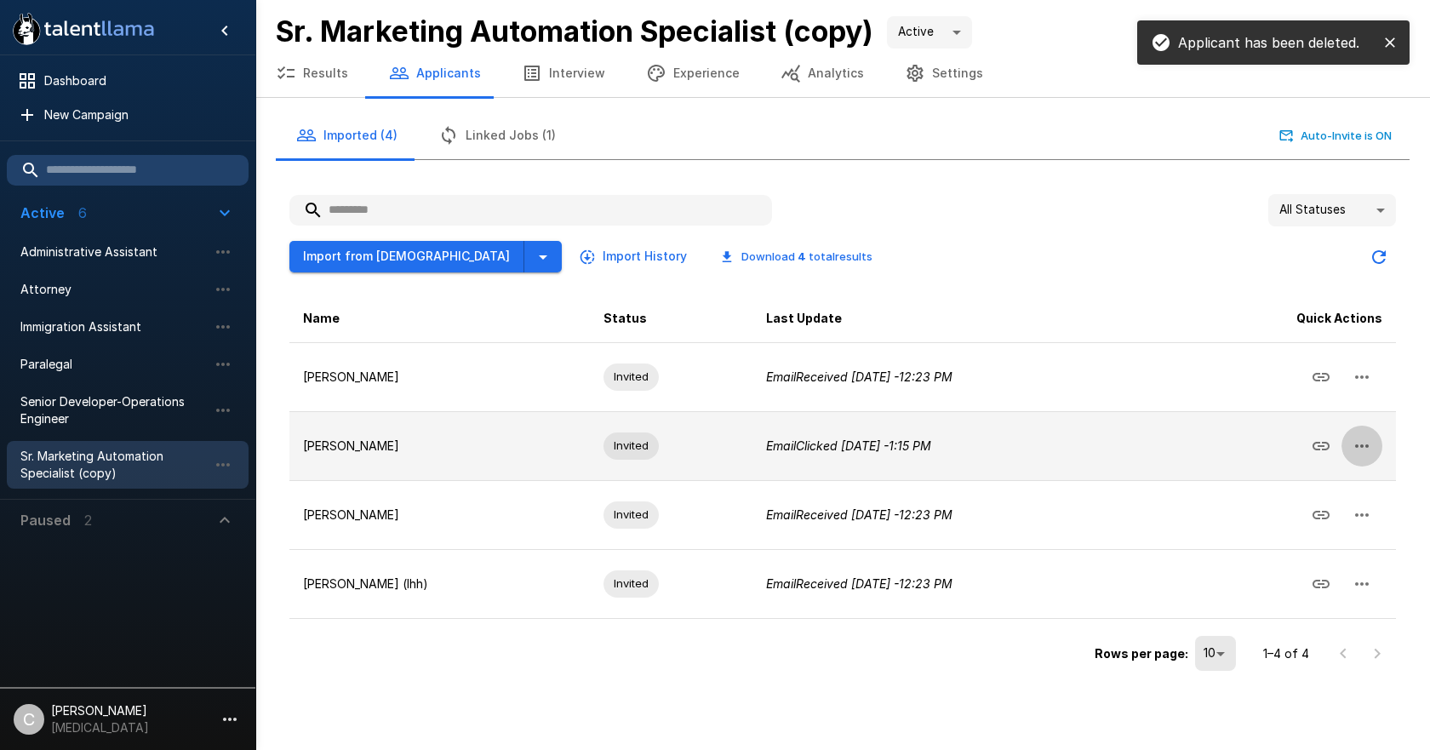
click at [1361, 450] on icon "button" at bounding box center [1362, 446] width 20 height 20
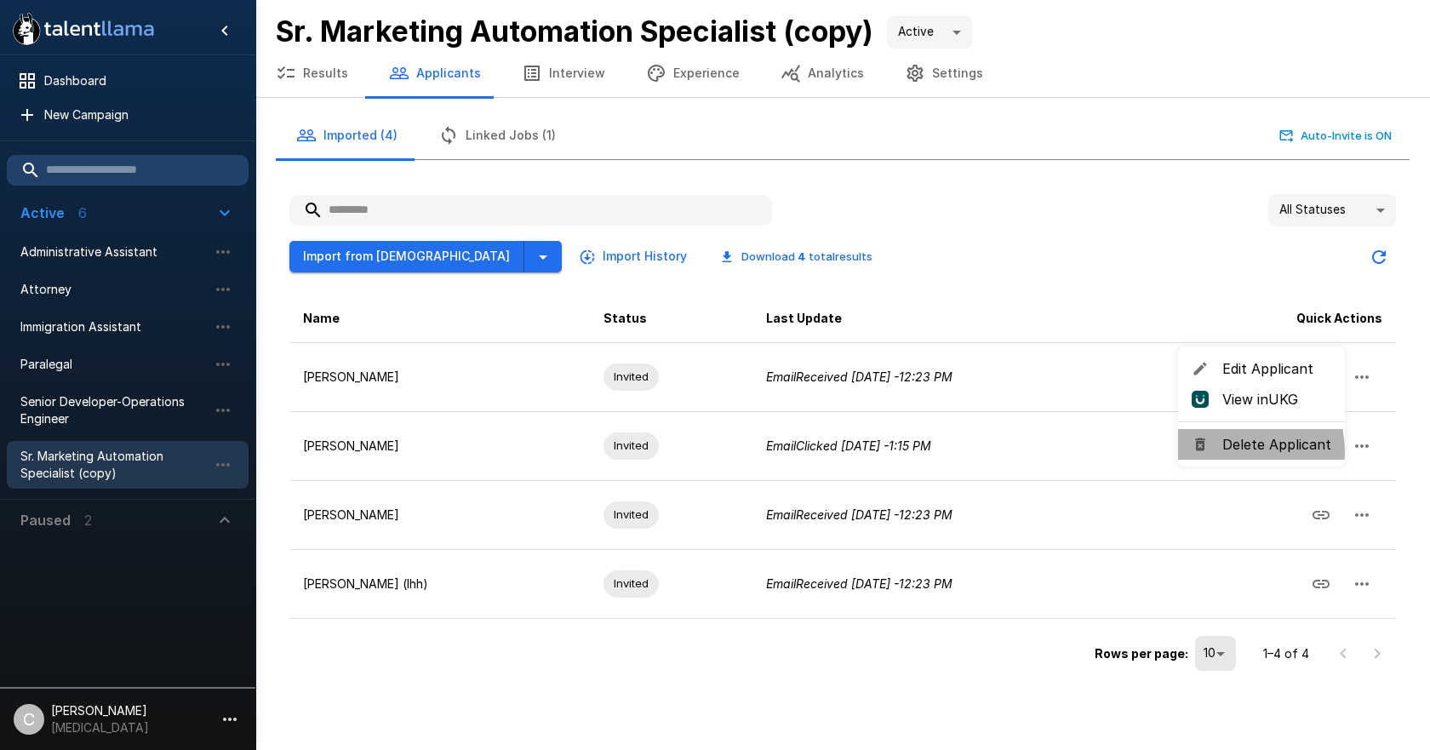
click at [1241, 451] on span "Delete Applicant" at bounding box center [1277, 444] width 109 height 20
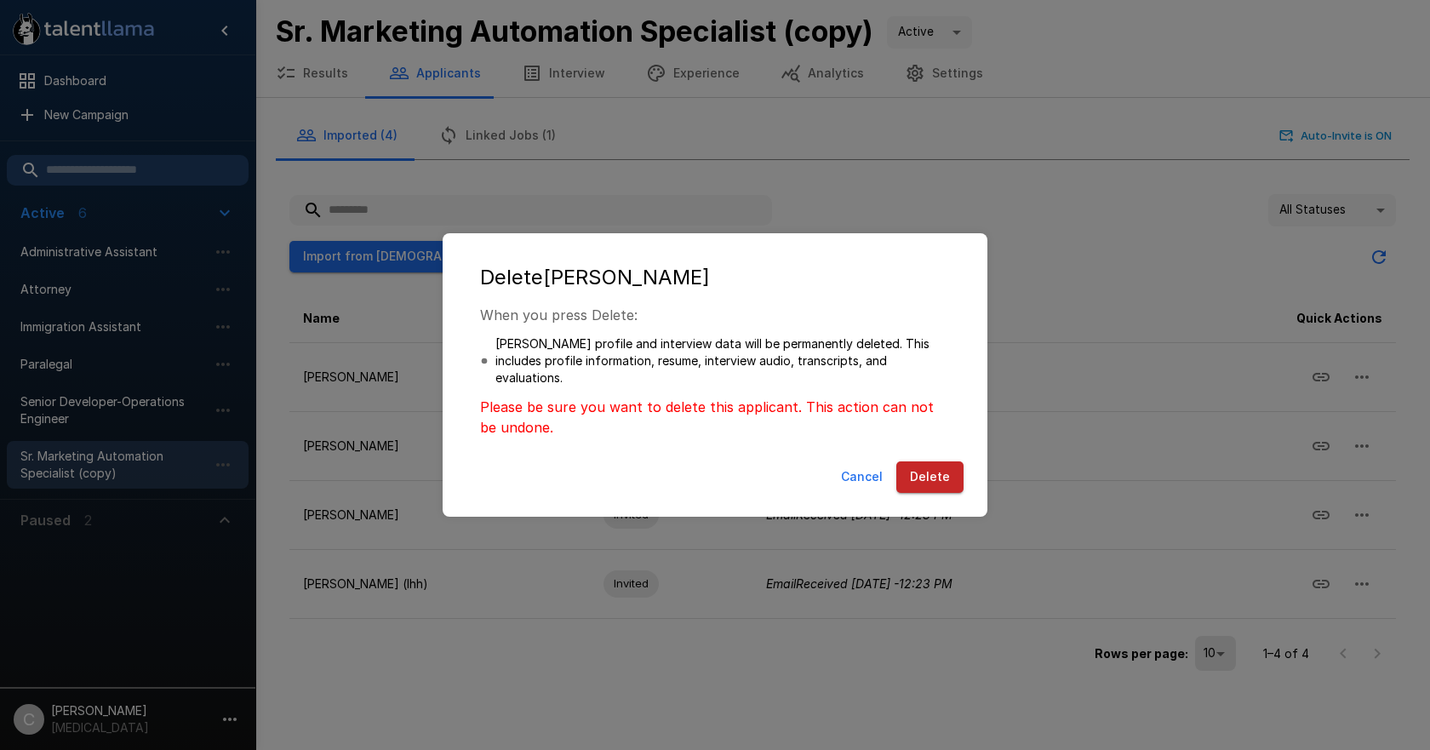
click at [942, 467] on button "Delete" at bounding box center [930, 477] width 67 height 32
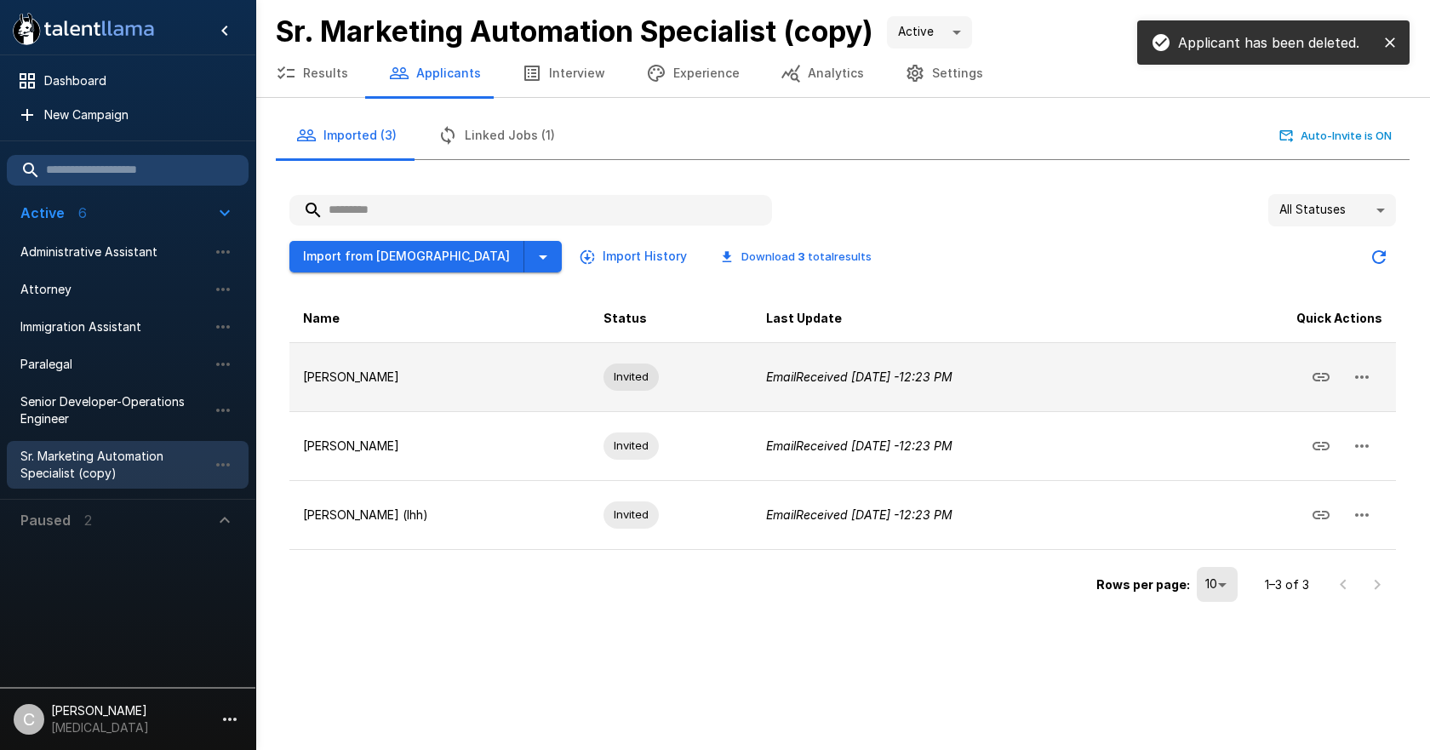
click at [1373, 372] on button "button" at bounding box center [1362, 377] width 41 height 41
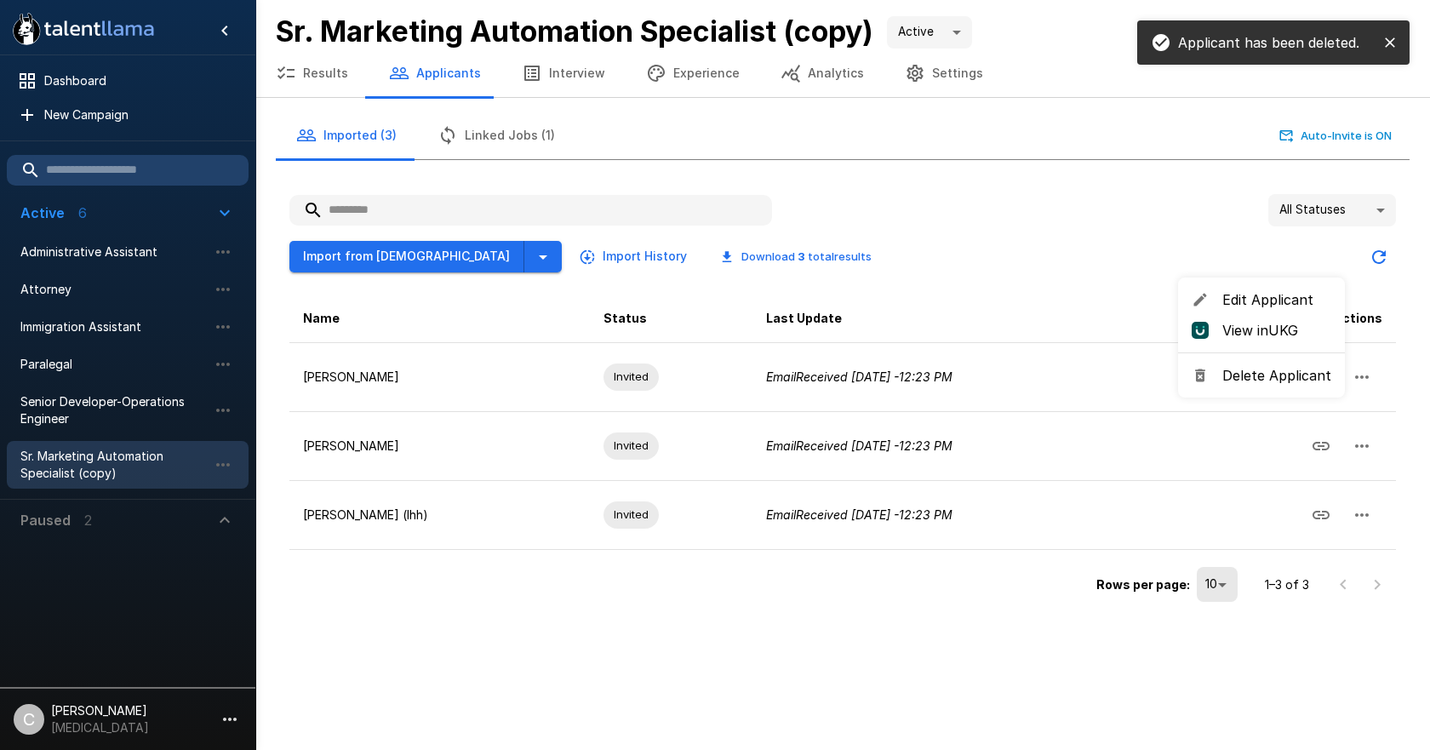
click at [1268, 389] on li "Delete Applicant" at bounding box center [1261, 375] width 167 height 31
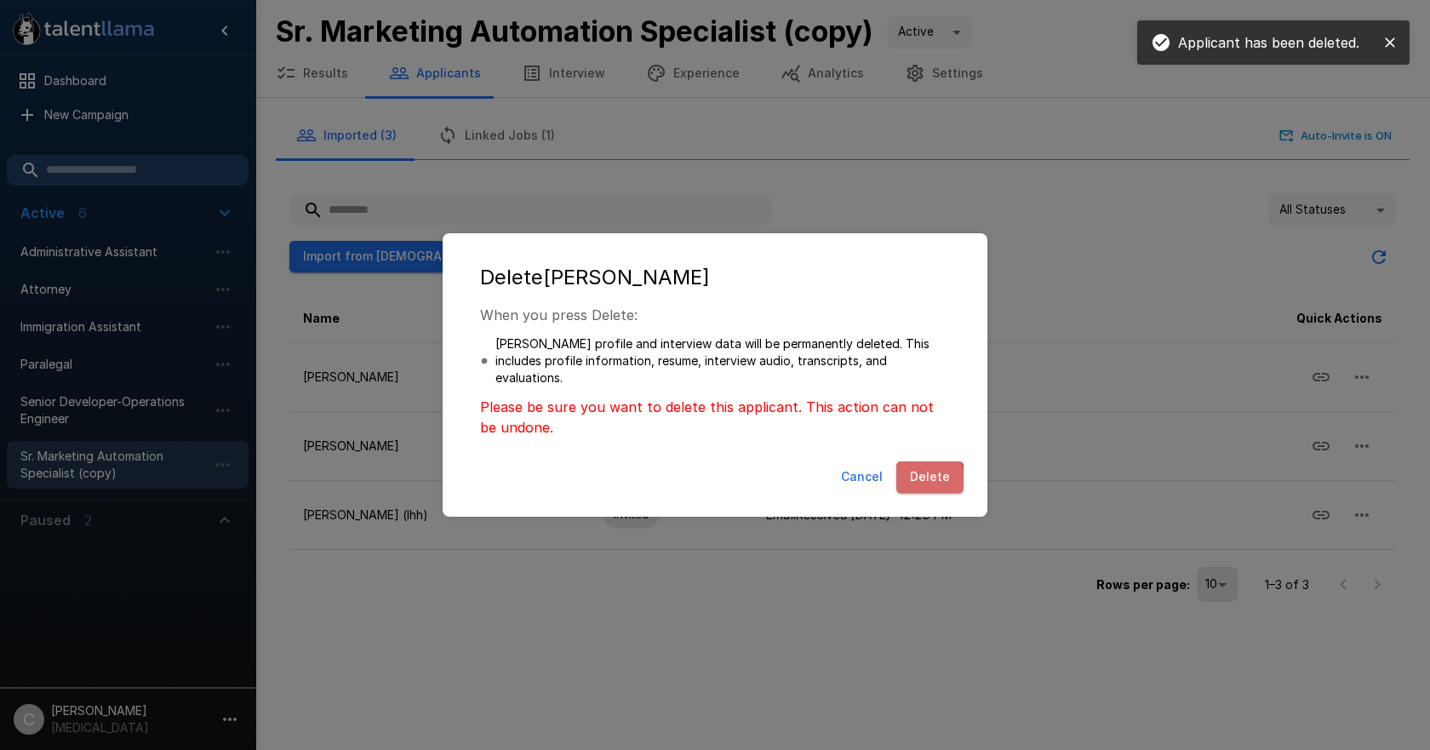
click at [910, 479] on button "Delete" at bounding box center [930, 477] width 67 height 32
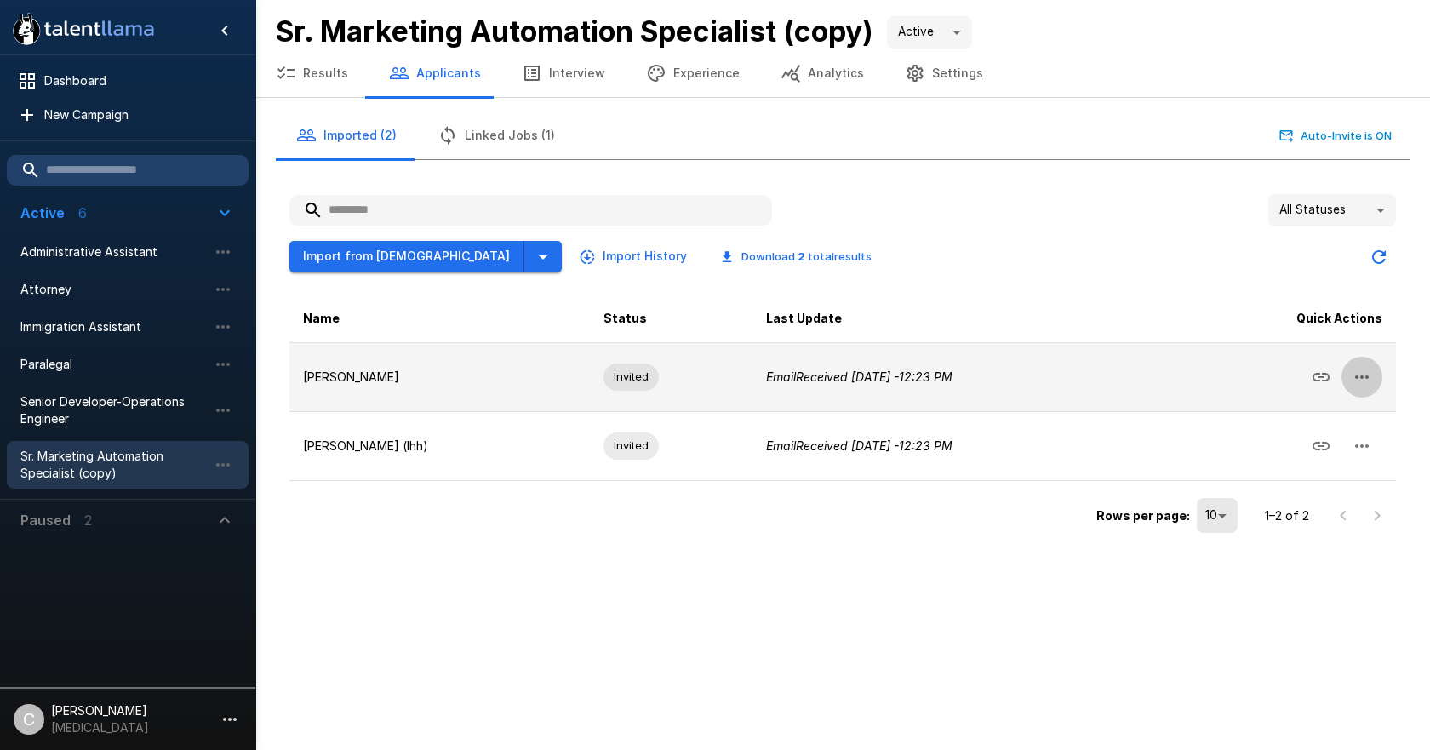
click at [1358, 372] on icon "button" at bounding box center [1362, 377] width 20 height 20
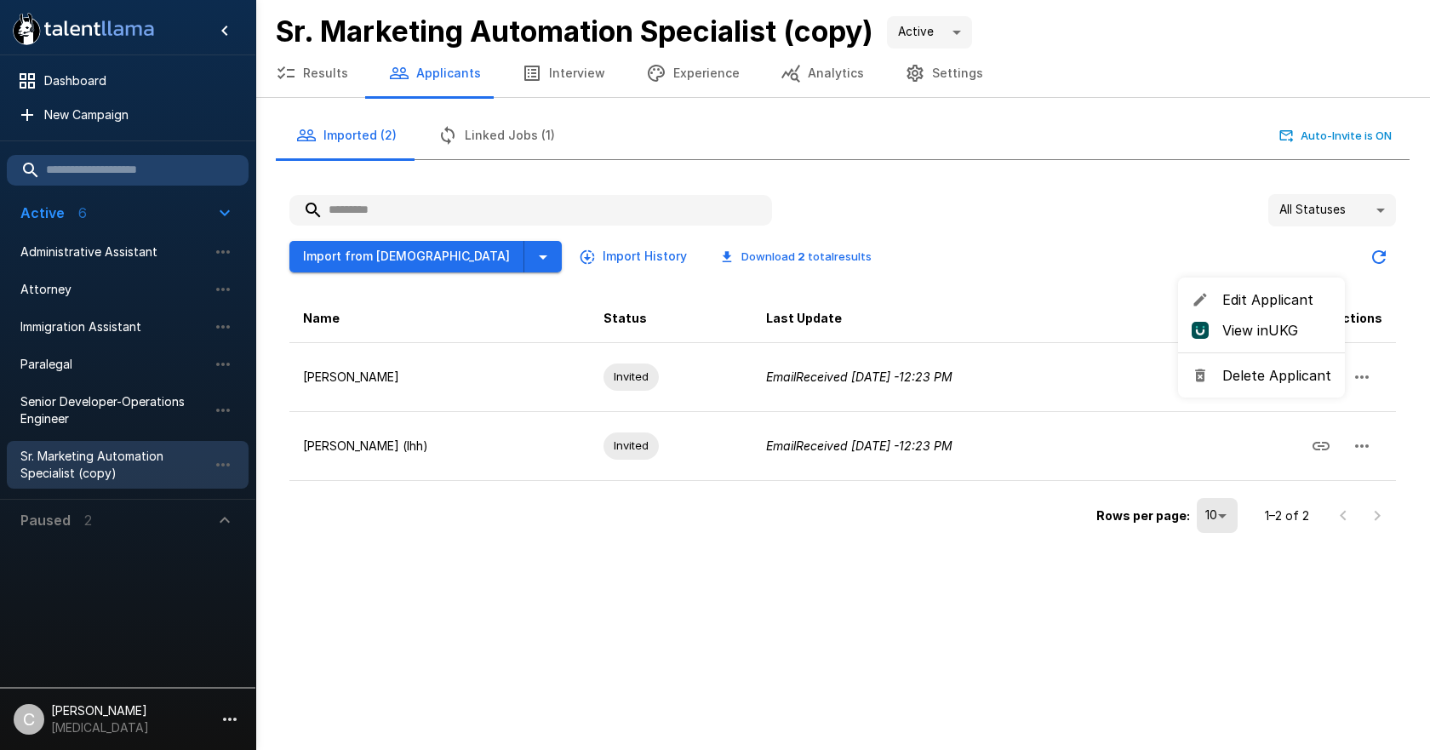
click at [1292, 384] on span "Delete Applicant" at bounding box center [1277, 375] width 109 height 20
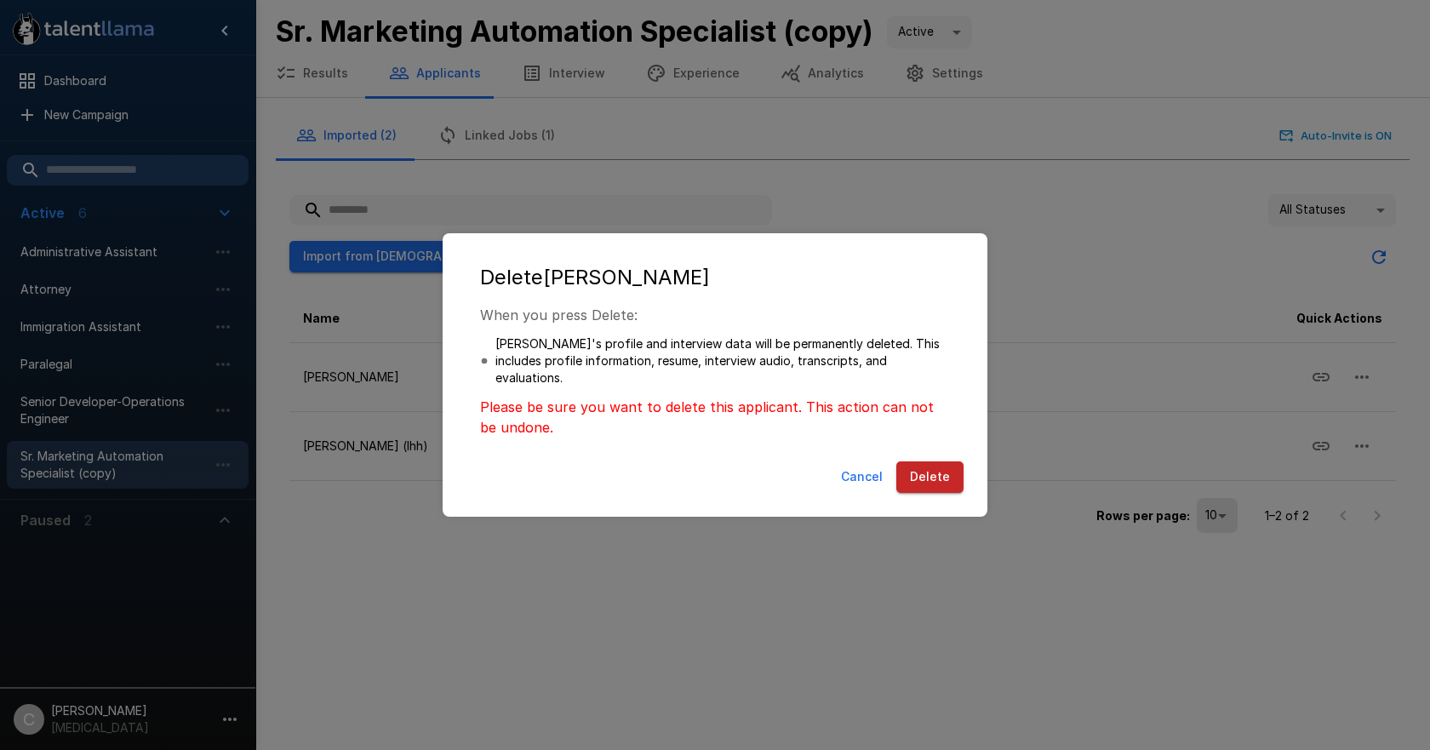
click at [944, 475] on button "Delete" at bounding box center [930, 477] width 67 height 32
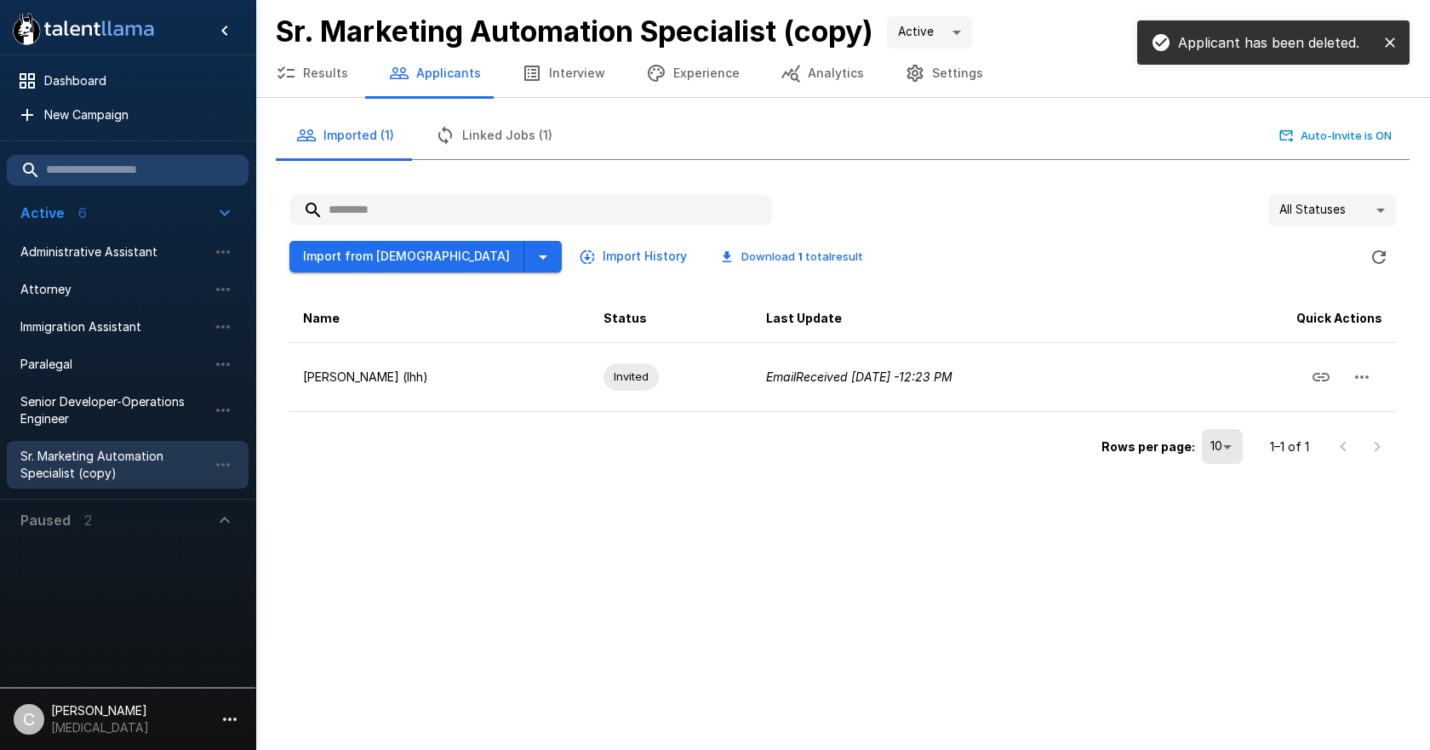
click at [794, 542] on div ".st0{fill:#FFFFFF;} .st1{fill:#76a4ed;} Dashboard New Campaign Active 6 Adminis…" at bounding box center [715, 375] width 1430 height 750
click at [320, 66] on button "Results" at bounding box center [311, 73] width 113 height 48
